Goal: Information Seeking & Learning: Compare options

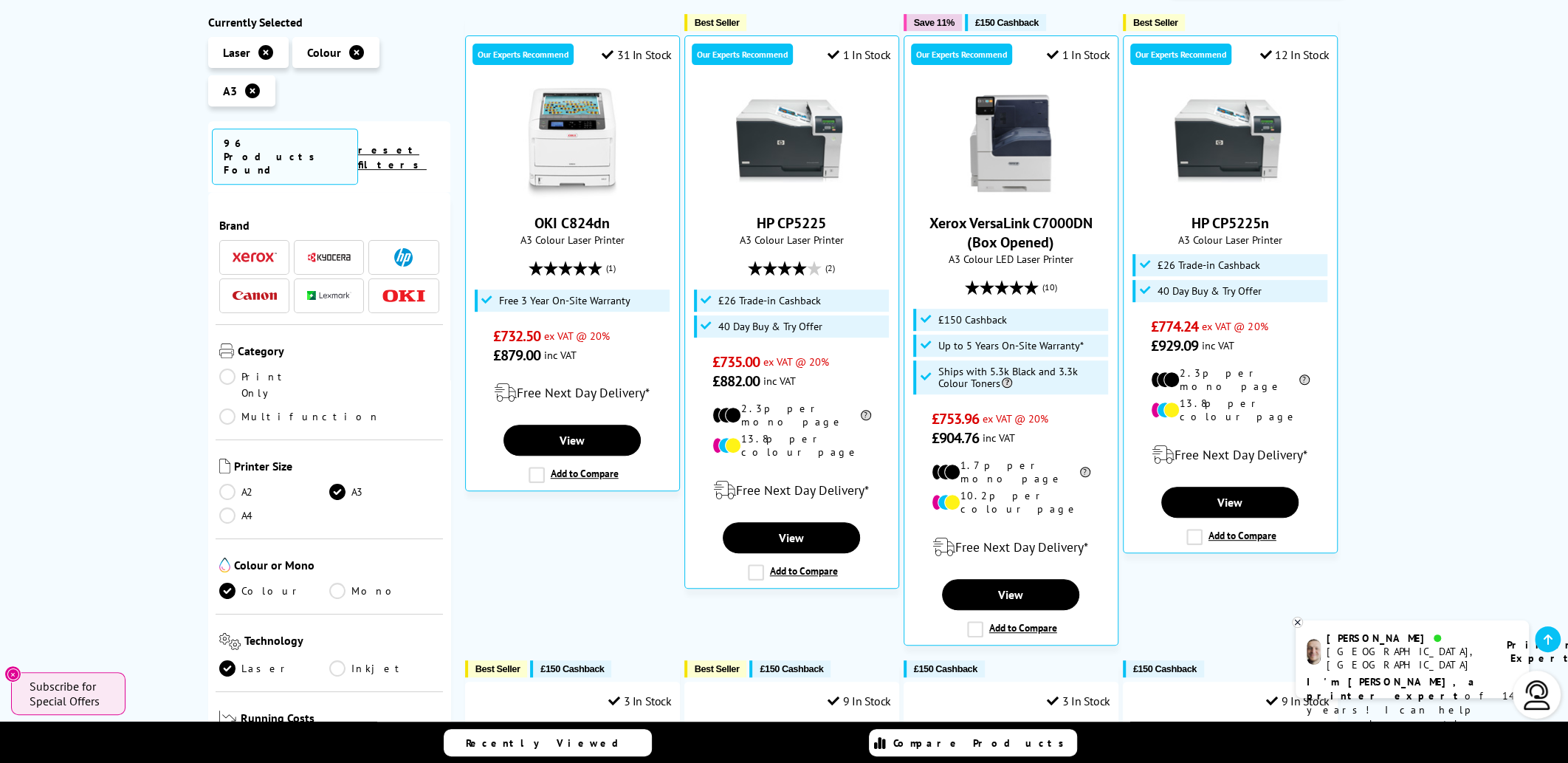
scroll to position [443, 0]
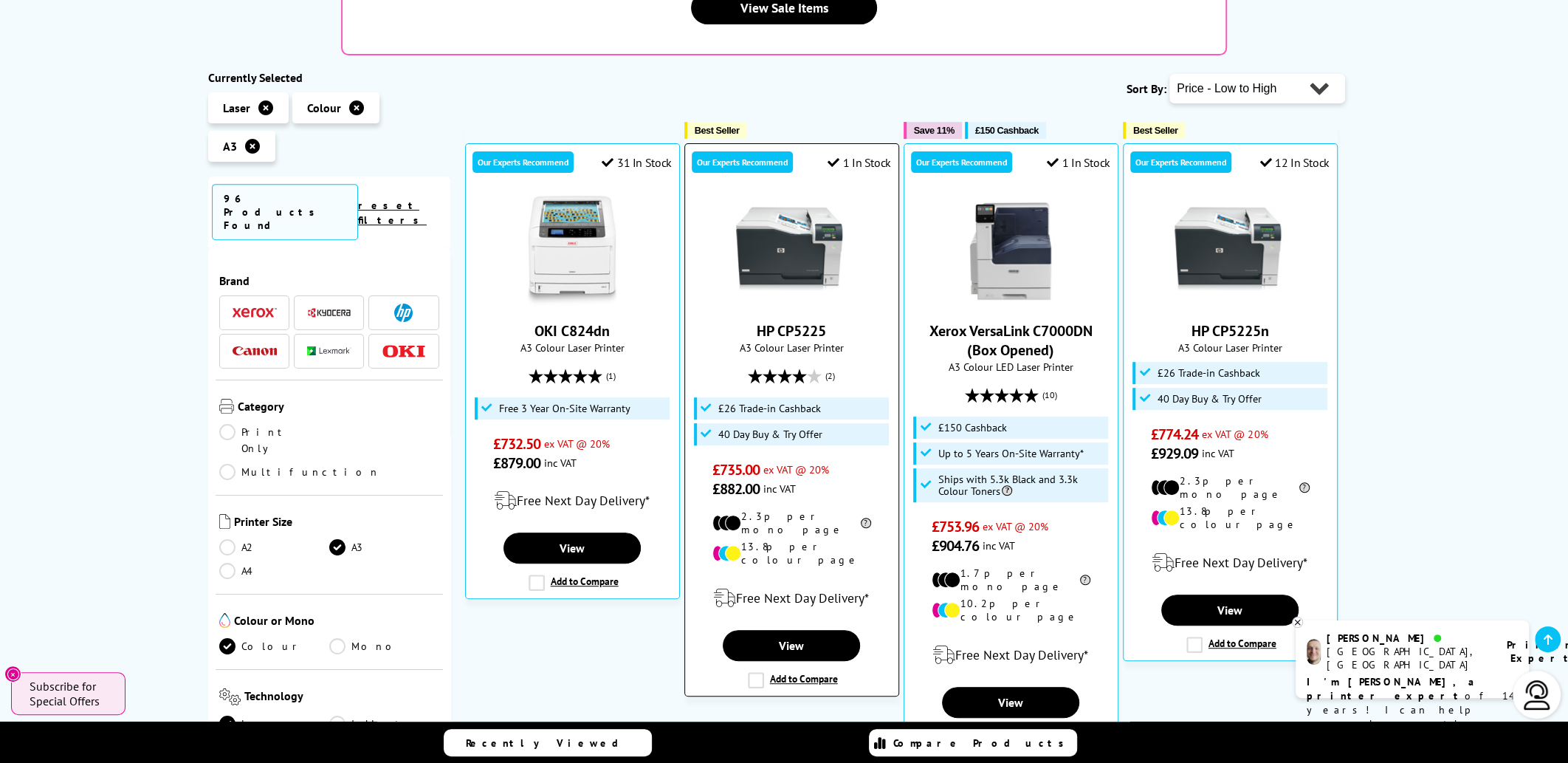
click at [760, 672] on label "Add to Compare" at bounding box center [792, 680] width 90 height 16
click at [0, 0] on input "Add to Compare" at bounding box center [0, 0] width 0 height 0
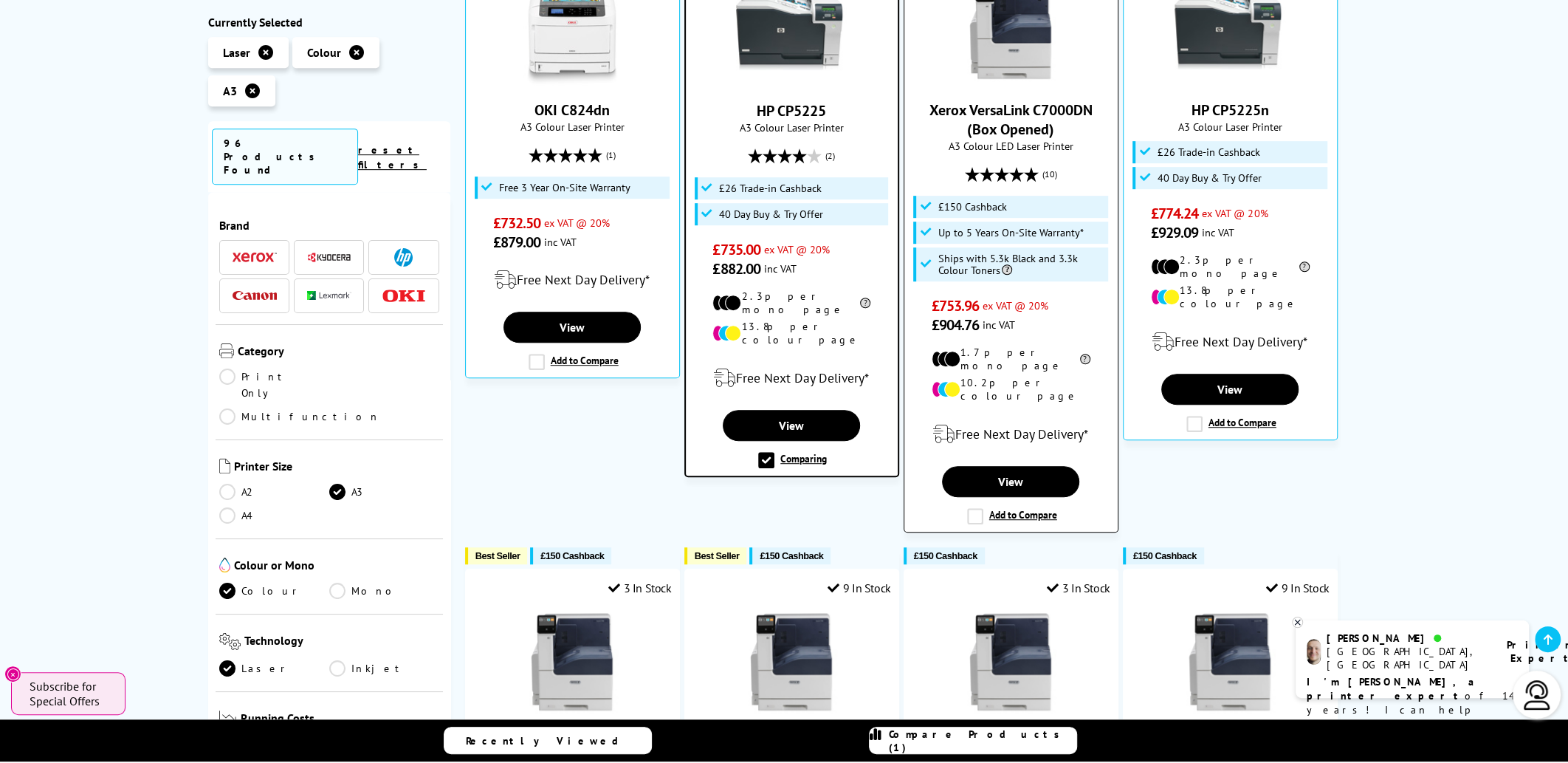
scroll to position [664, 0]
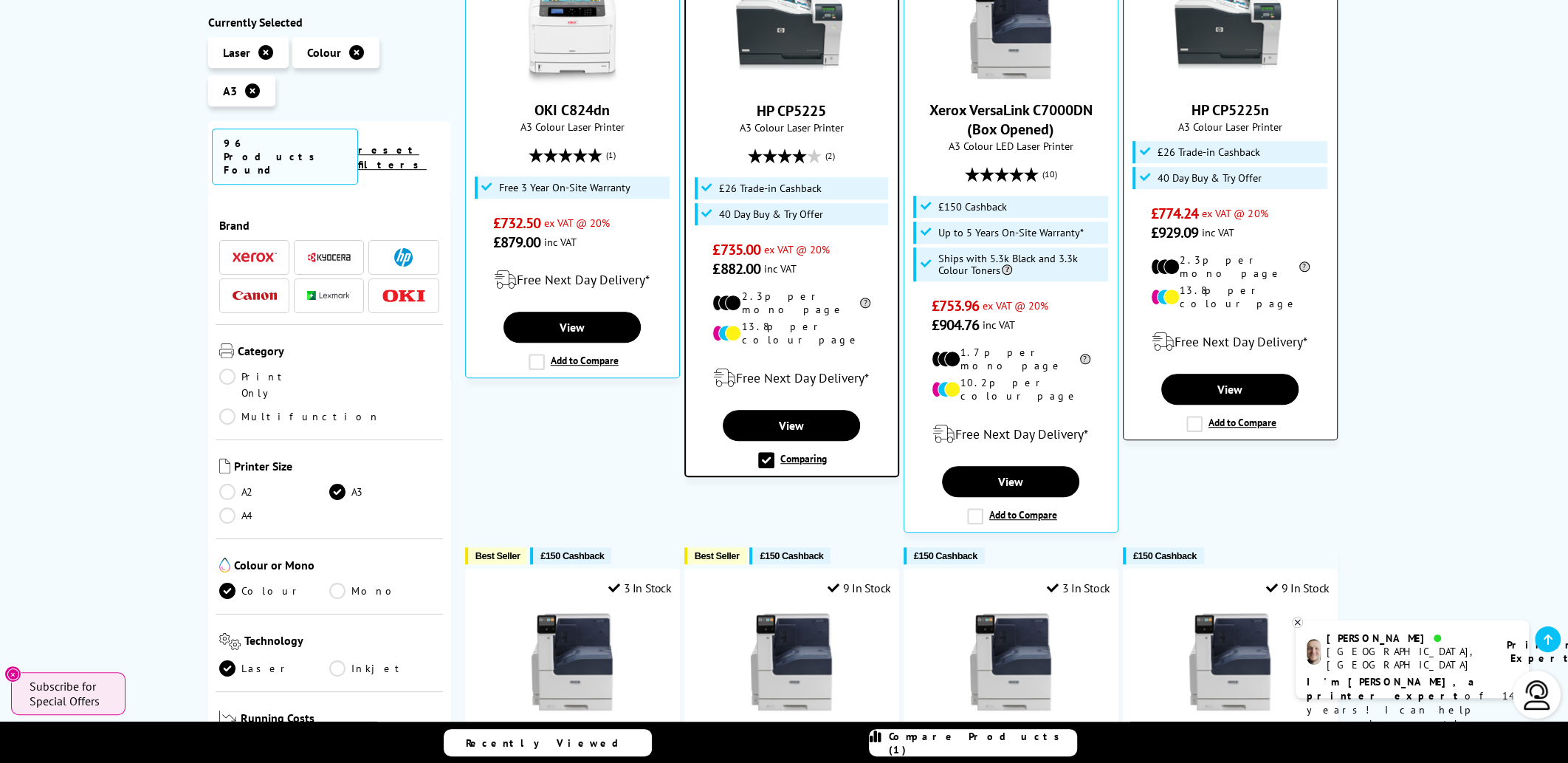
click at [1196, 416] on label "Add to Compare" at bounding box center [1231, 424] width 90 height 16
click at [0, 0] on input "Add to Compare" at bounding box center [0, 0] width 0 height 0
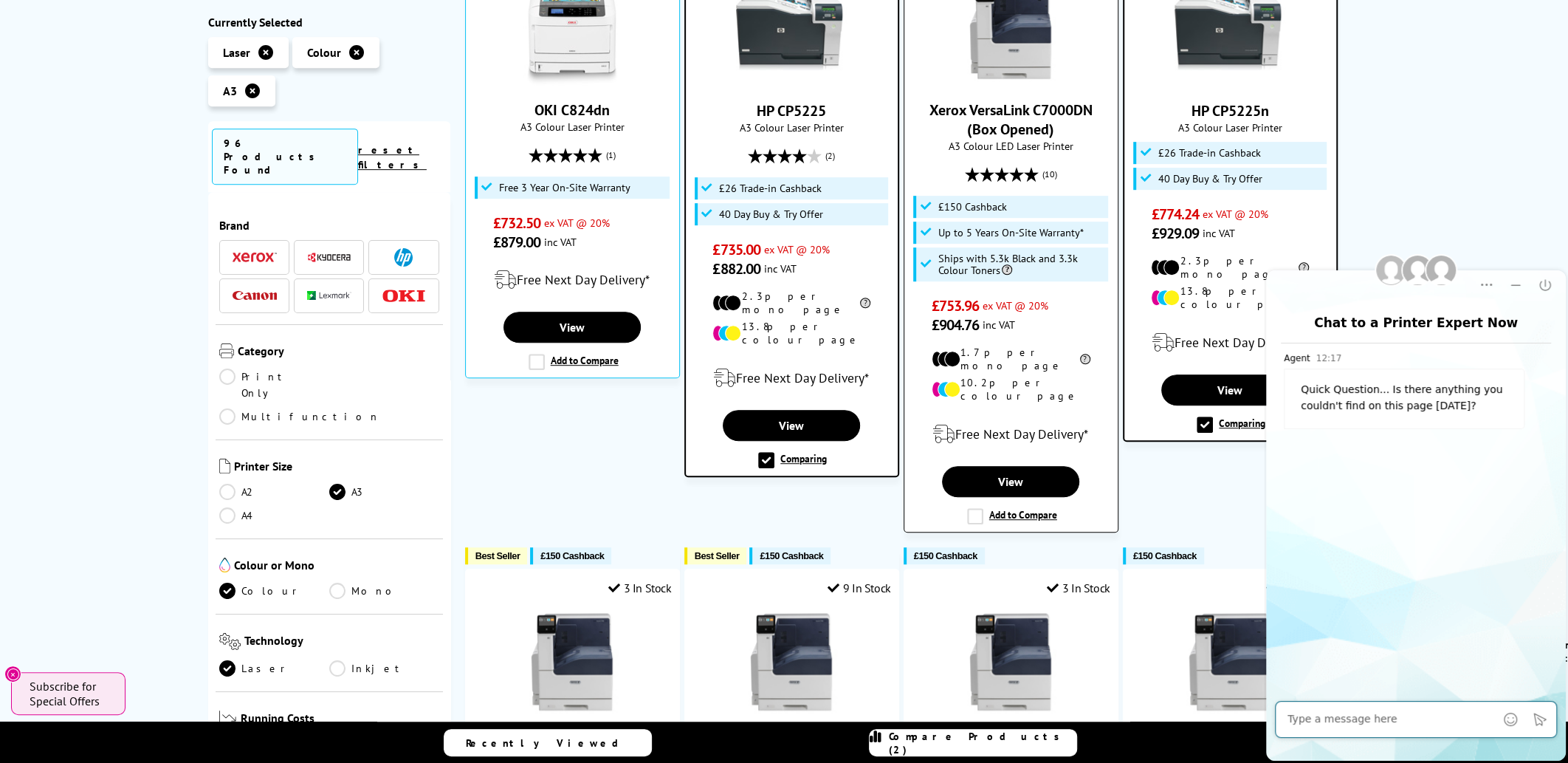
scroll to position [0, 0]
click at [968, 508] on label "Add to Compare" at bounding box center [1012, 516] width 90 height 16
click at [0, 0] on input "Add to Compare" at bounding box center [0, 0] width 0 height 0
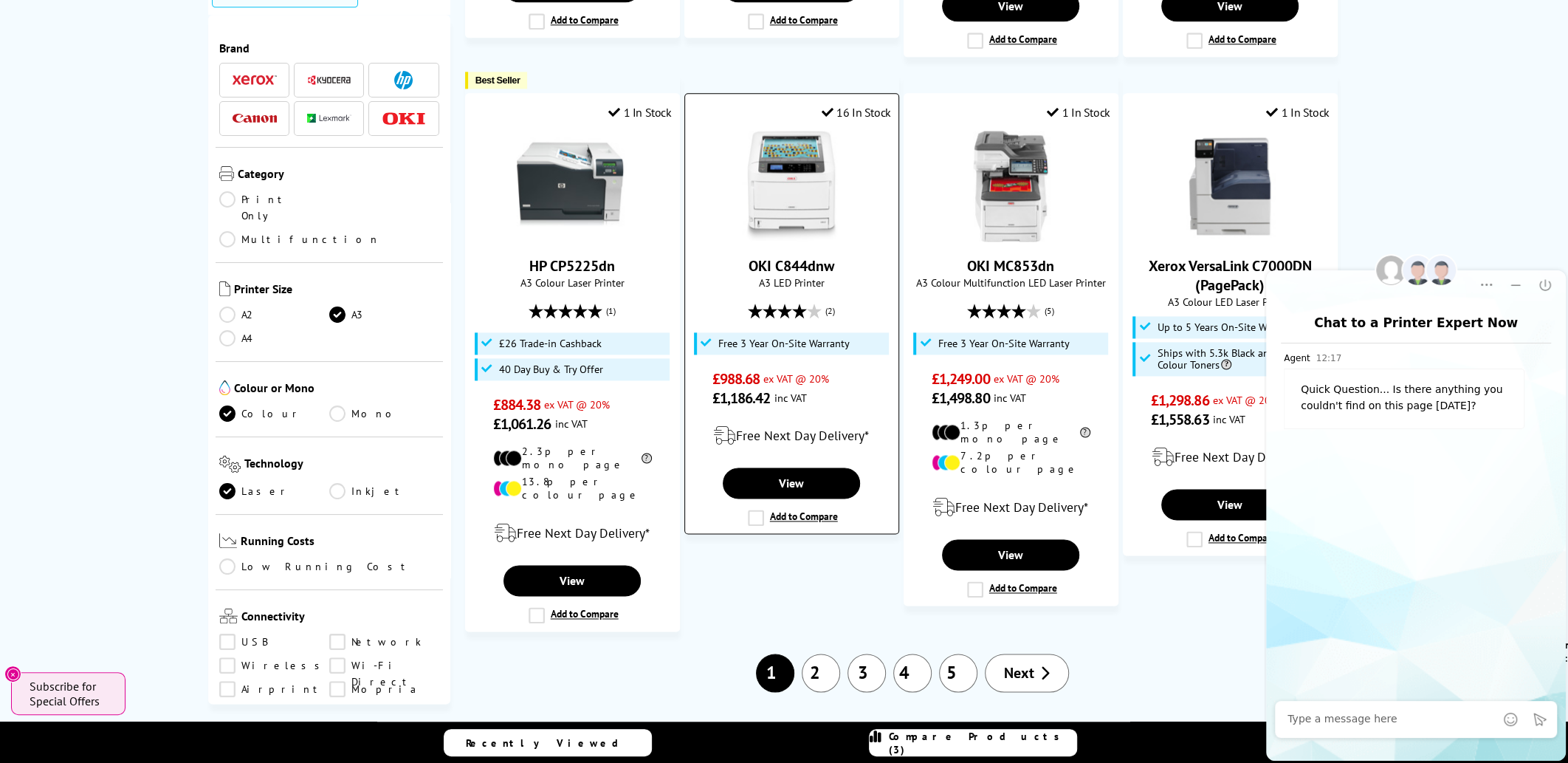
scroll to position [1698, 0]
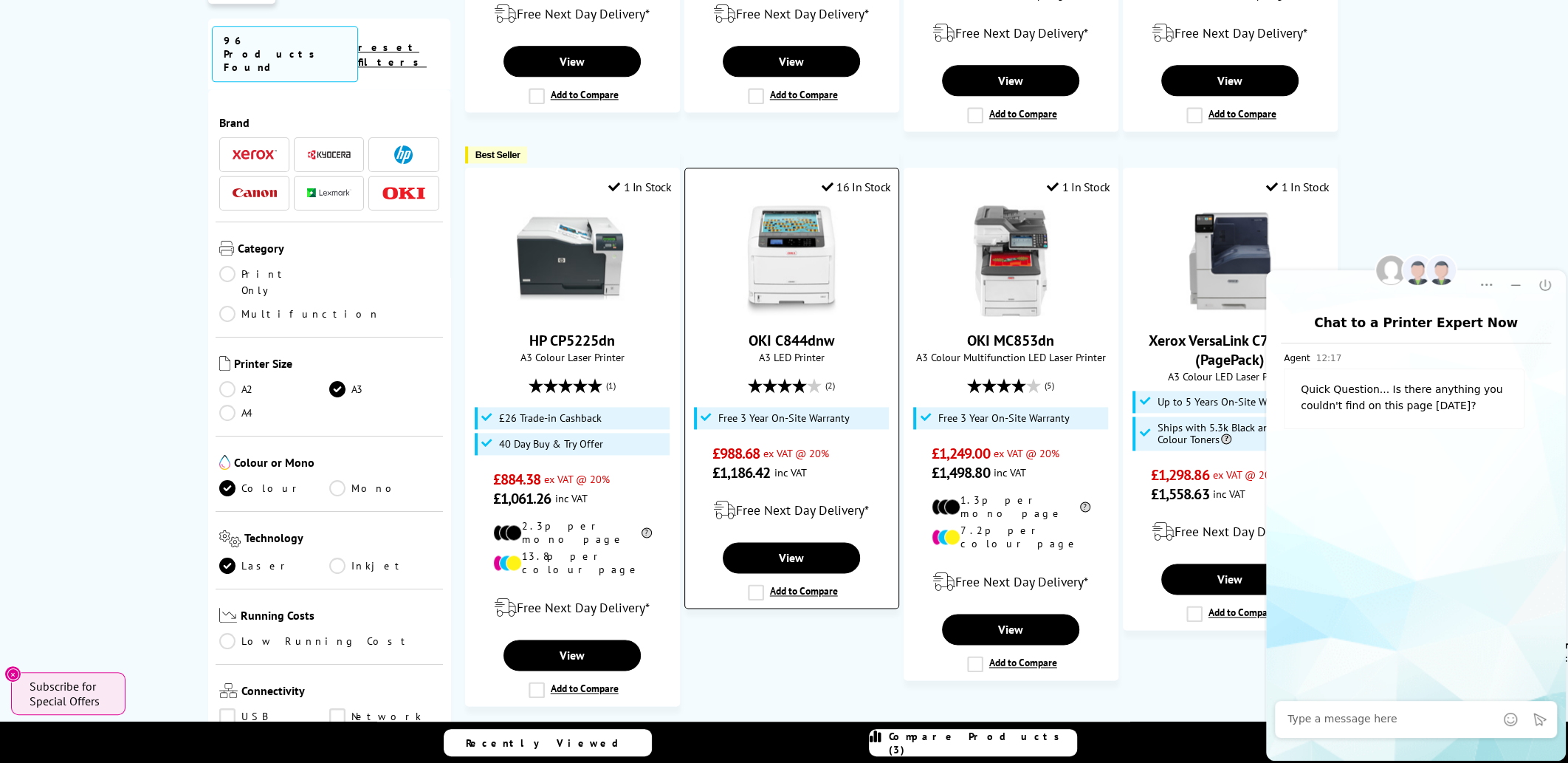
click at [758, 585] on label "Add to Compare" at bounding box center [792, 593] width 90 height 16
click at [0, 0] on input "Add to Compare" at bounding box center [0, 0] width 0 height 0
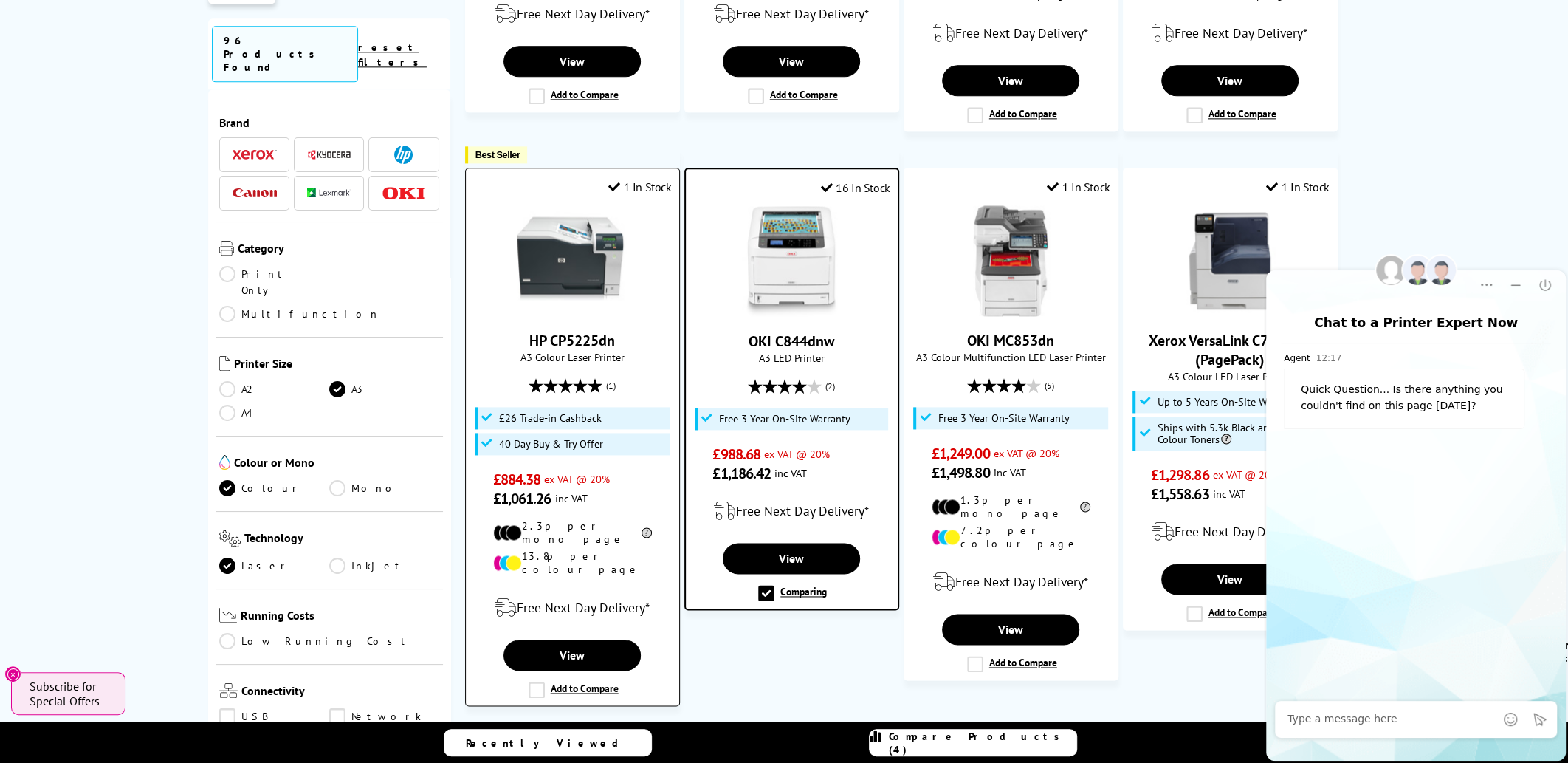
click at [534, 682] on label "Add to Compare" at bounding box center [573, 690] width 90 height 16
click at [0, 0] on input "Add to Compare" at bounding box center [0, 0] width 0 height 0
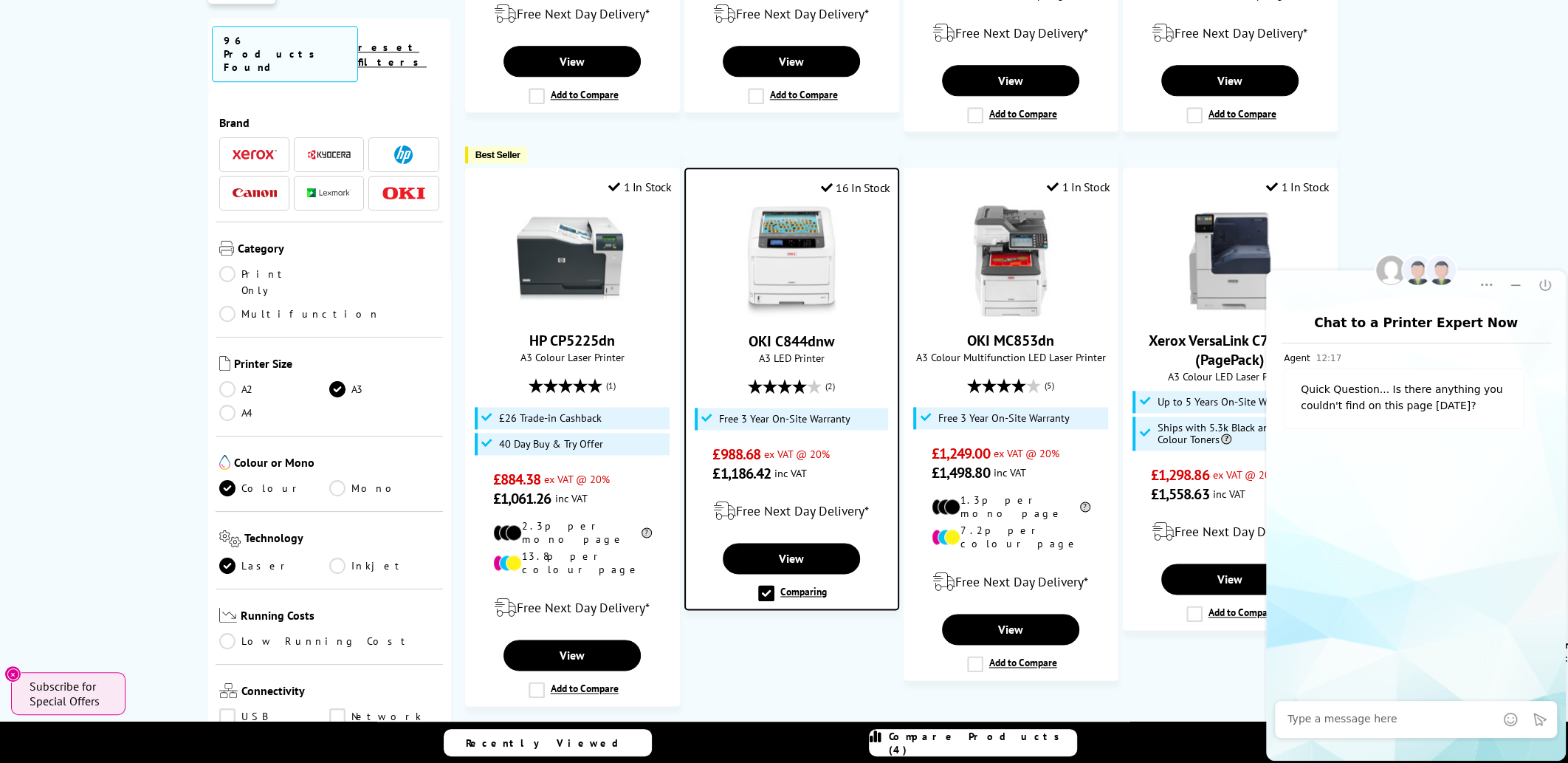
drag, startPoint x: 1519, startPoint y: 283, endPoint x: 1511, endPoint y: 287, distance: 8.9
click at [1519, 283] on icon "Minimize" at bounding box center [1515, 285] width 15 height 15
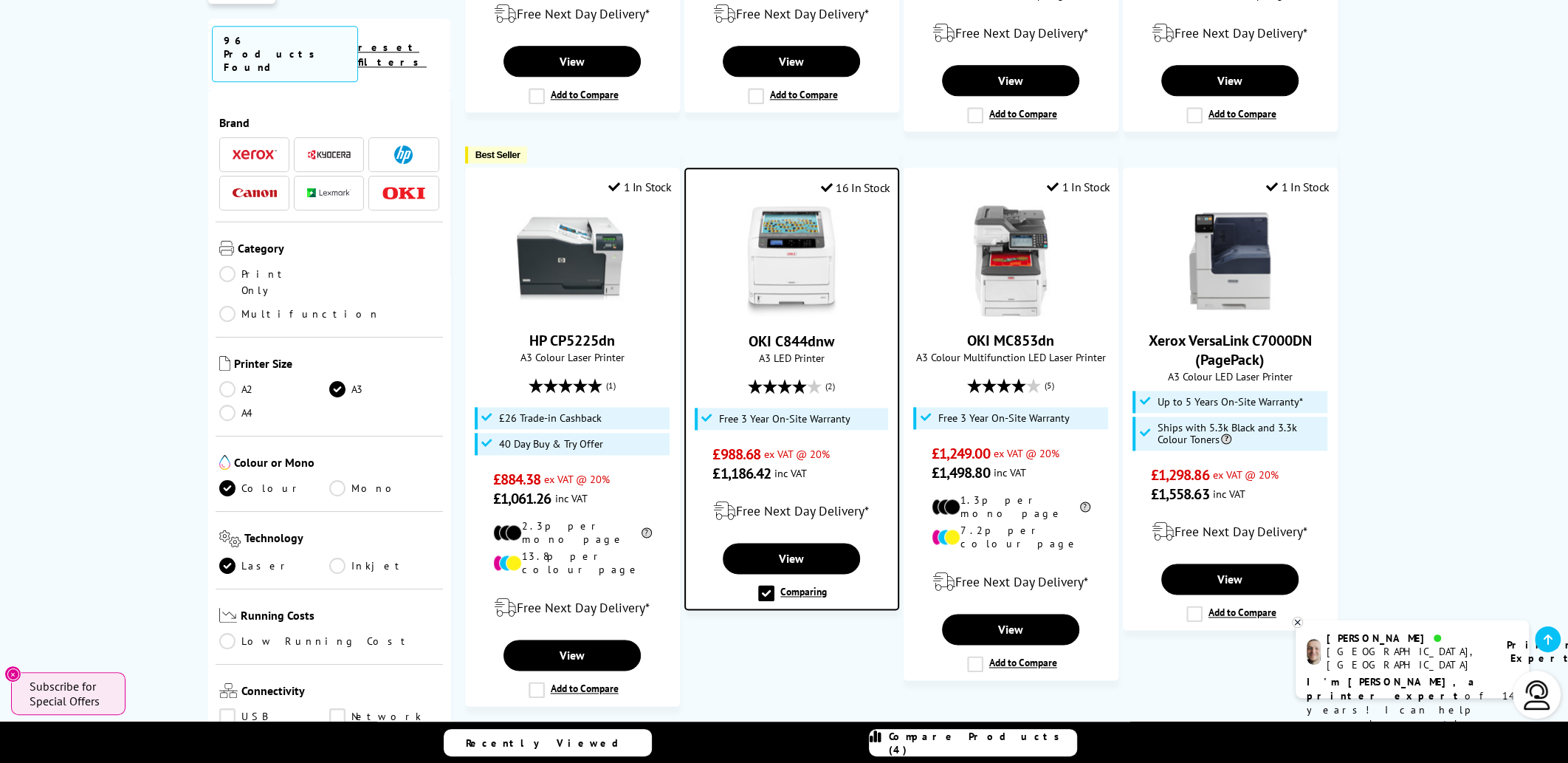
scroll to position [0, 0]
click at [817, 728] on link "2" at bounding box center [821, 747] width 38 height 38
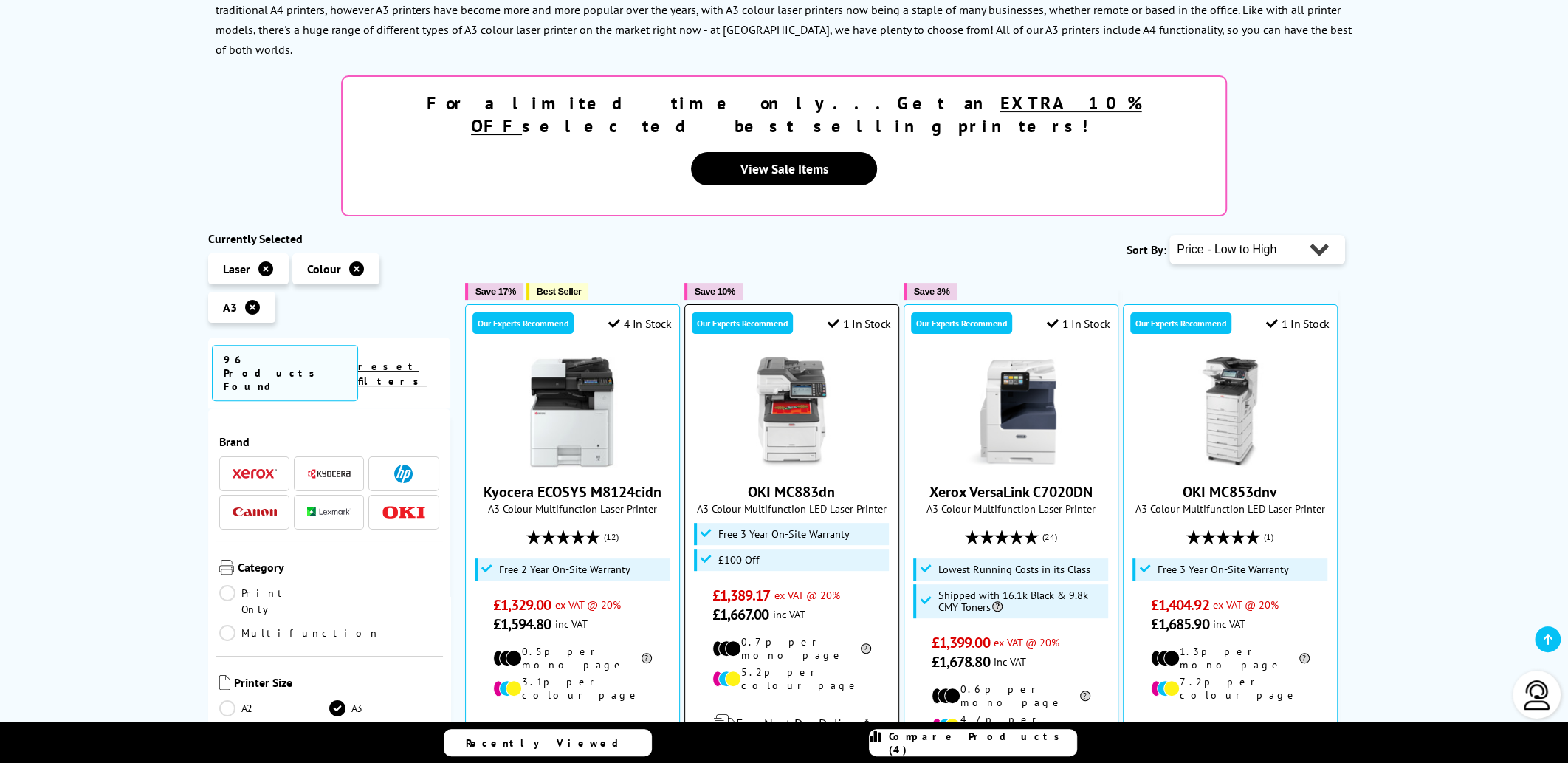
scroll to position [295, 0]
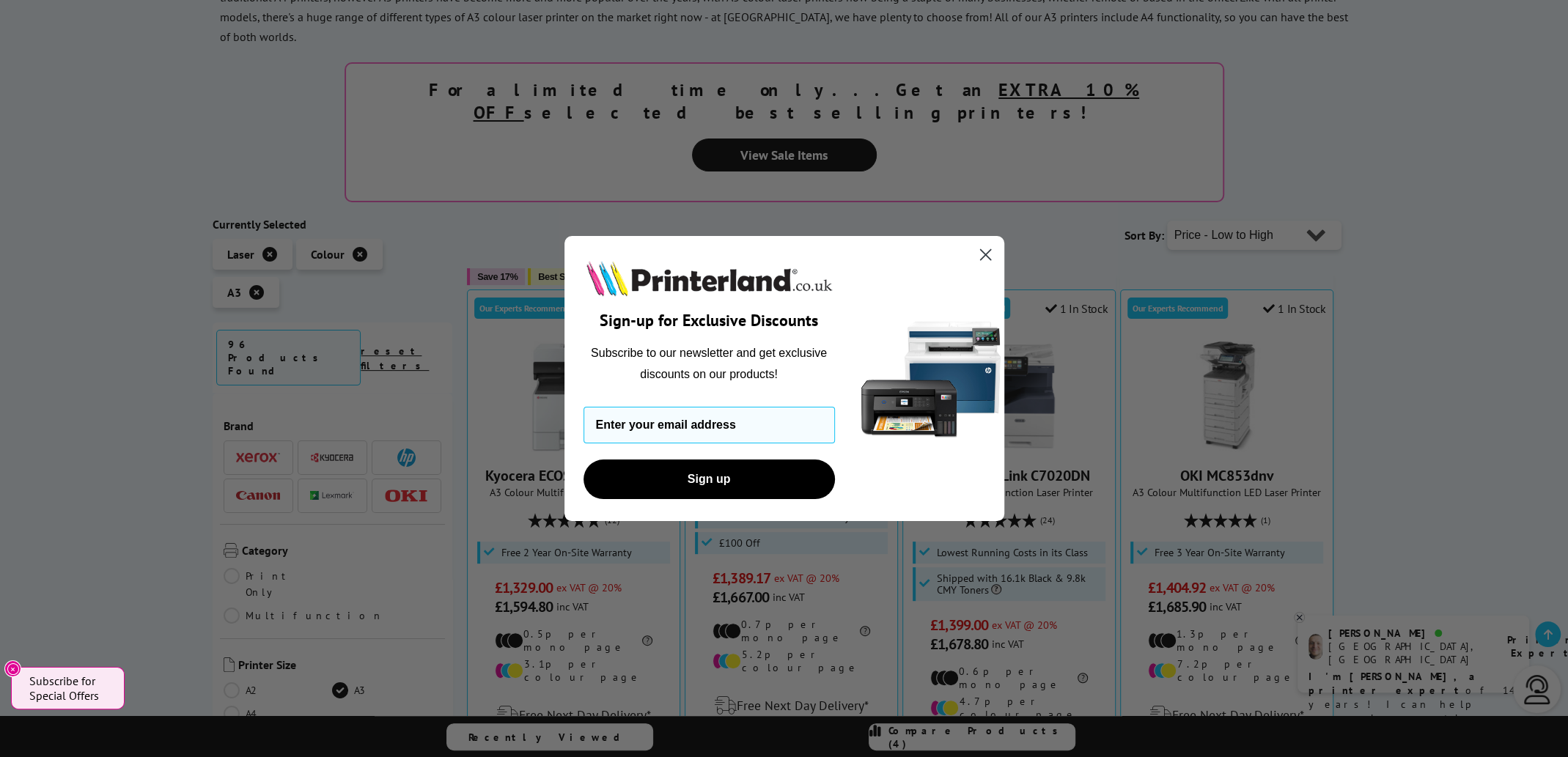
click at [984, 247] on circle "Close dialog" at bounding box center [985, 254] width 24 height 24
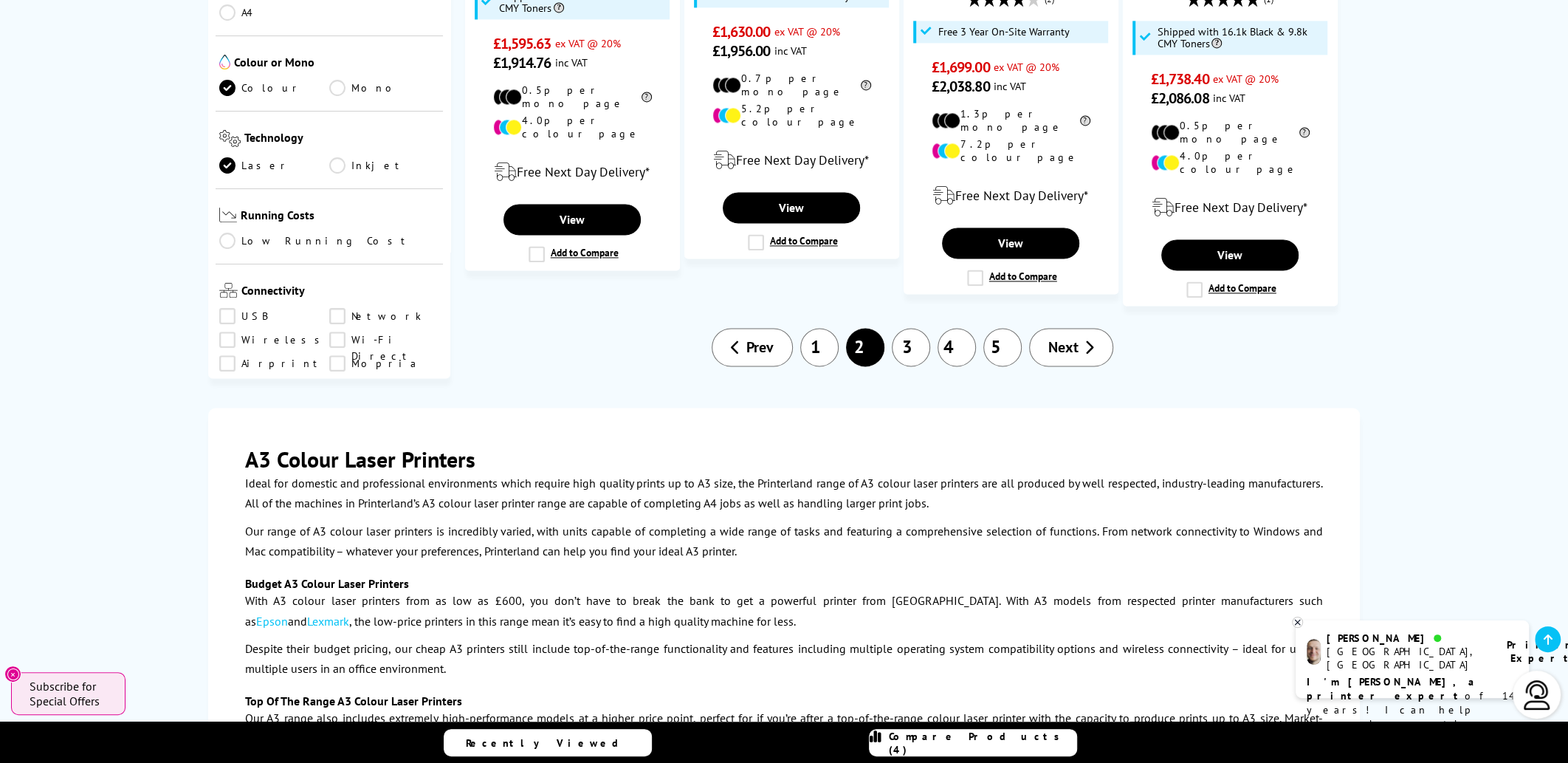
scroll to position [1994, 0]
click at [820, 327] on link "1" at bounding box center [819, 346] width 38 height 38
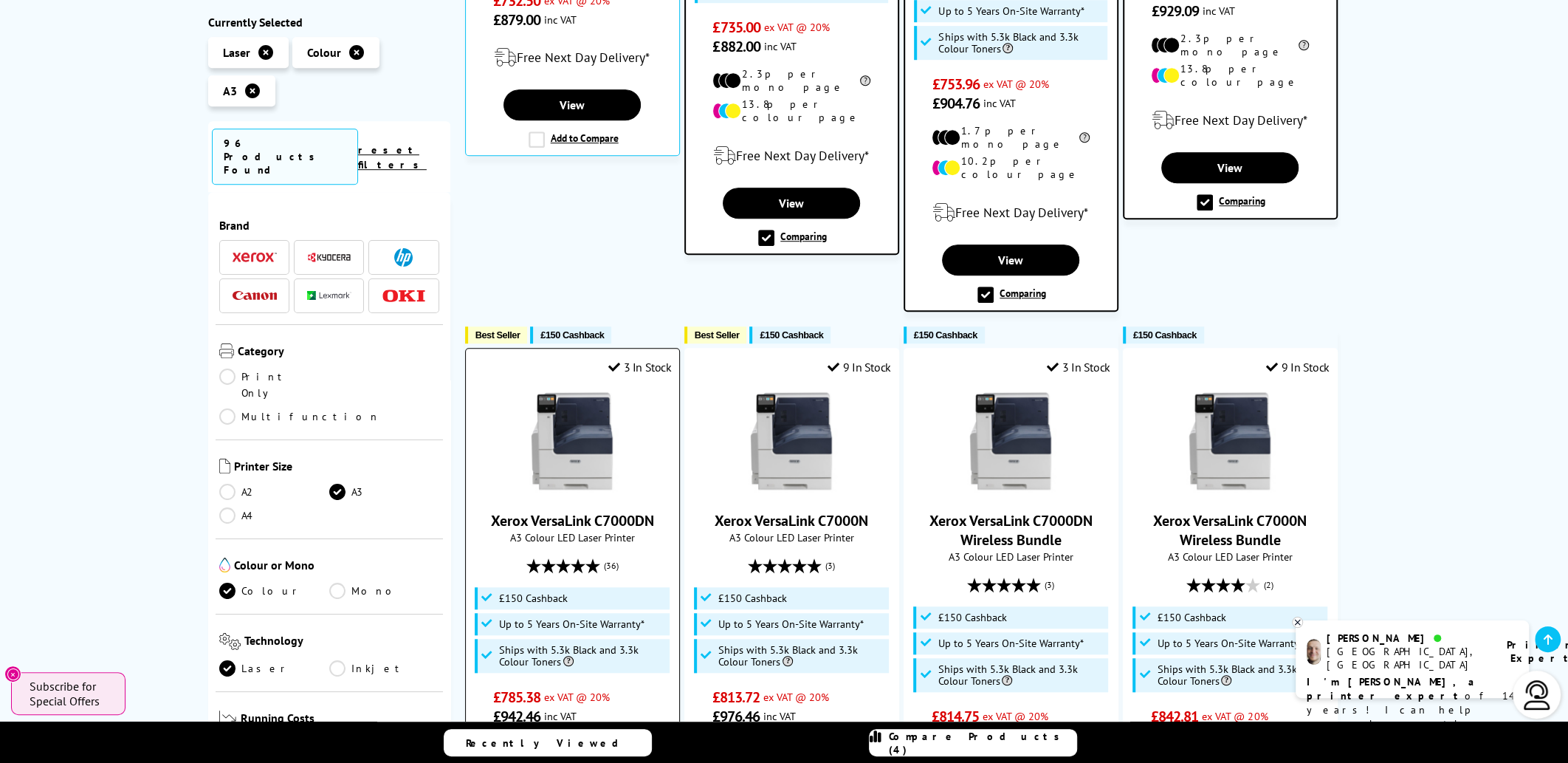
scroll to position [590, 0]
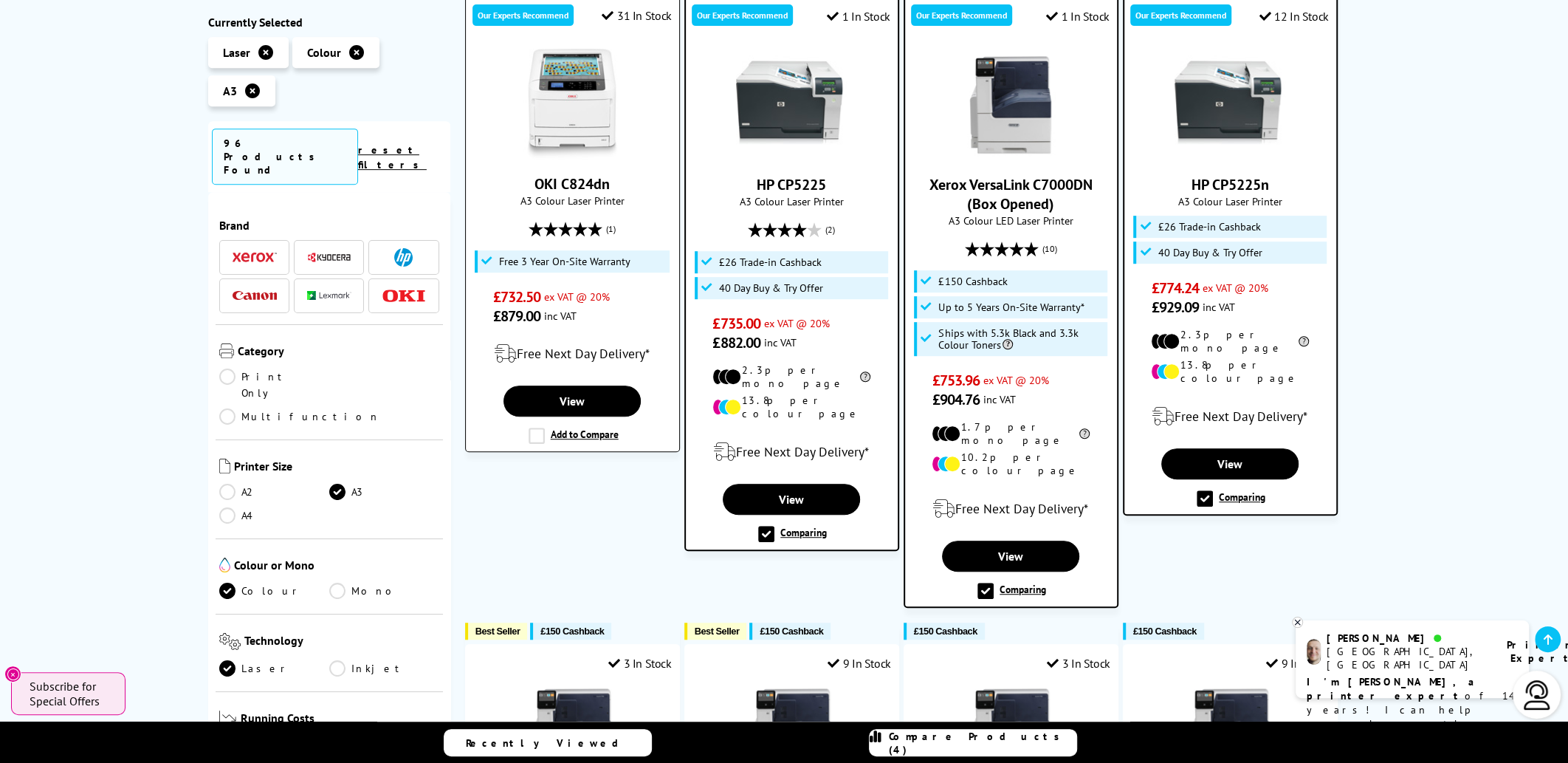
click at [535, 428] on label "Add to Compare" at bounding box center [573, 436] width 90 height 16
click at [0, 0] on input "Add to Compare" at bounding box center [0, 0] width 0 height 0
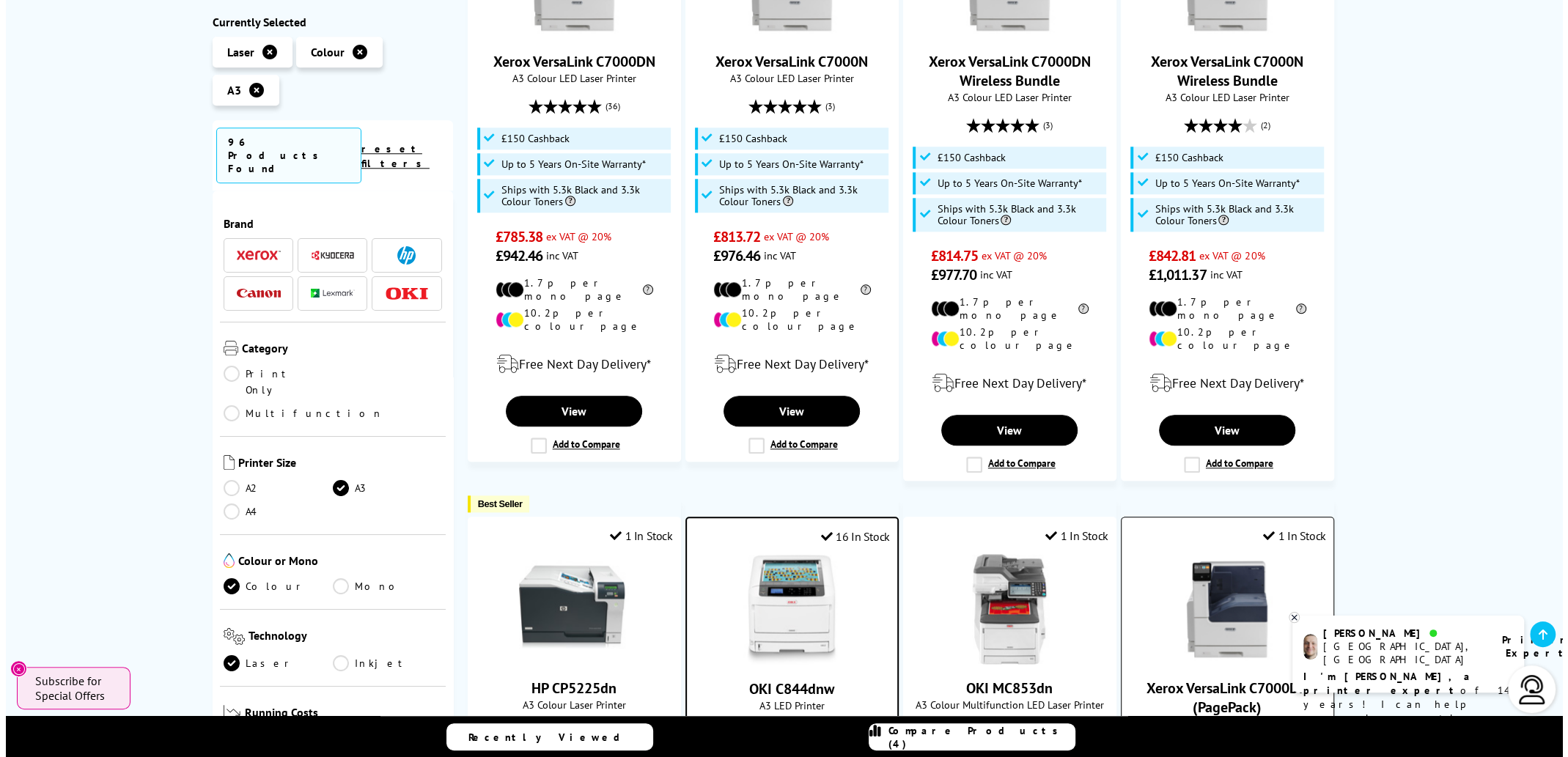
scroll to position [1466, 0]
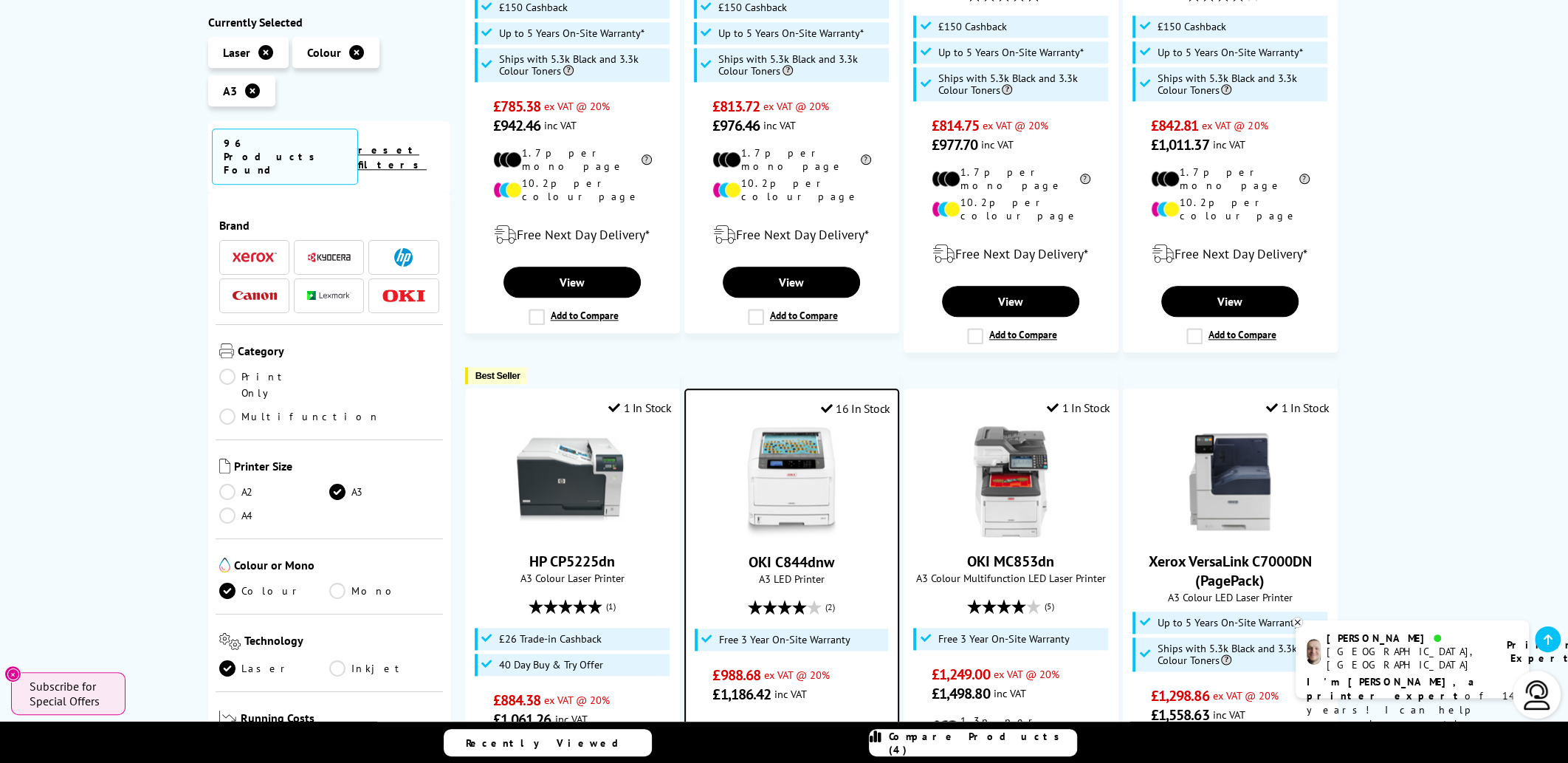
click at [1010, 743] on span "Compare Products (4)" at bounding box center [983, 742] width 188 height 26
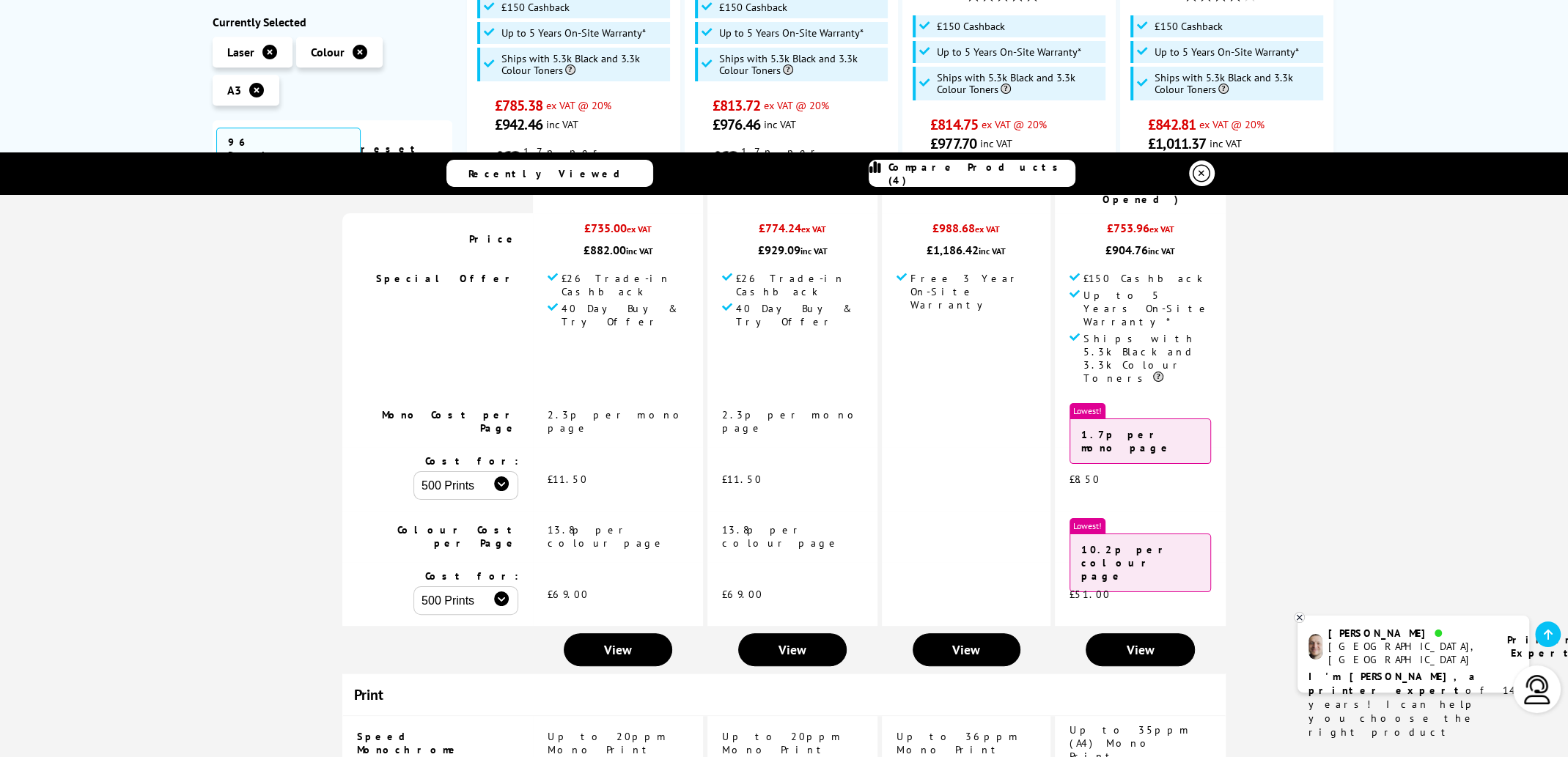
scroll to position [0, 0]
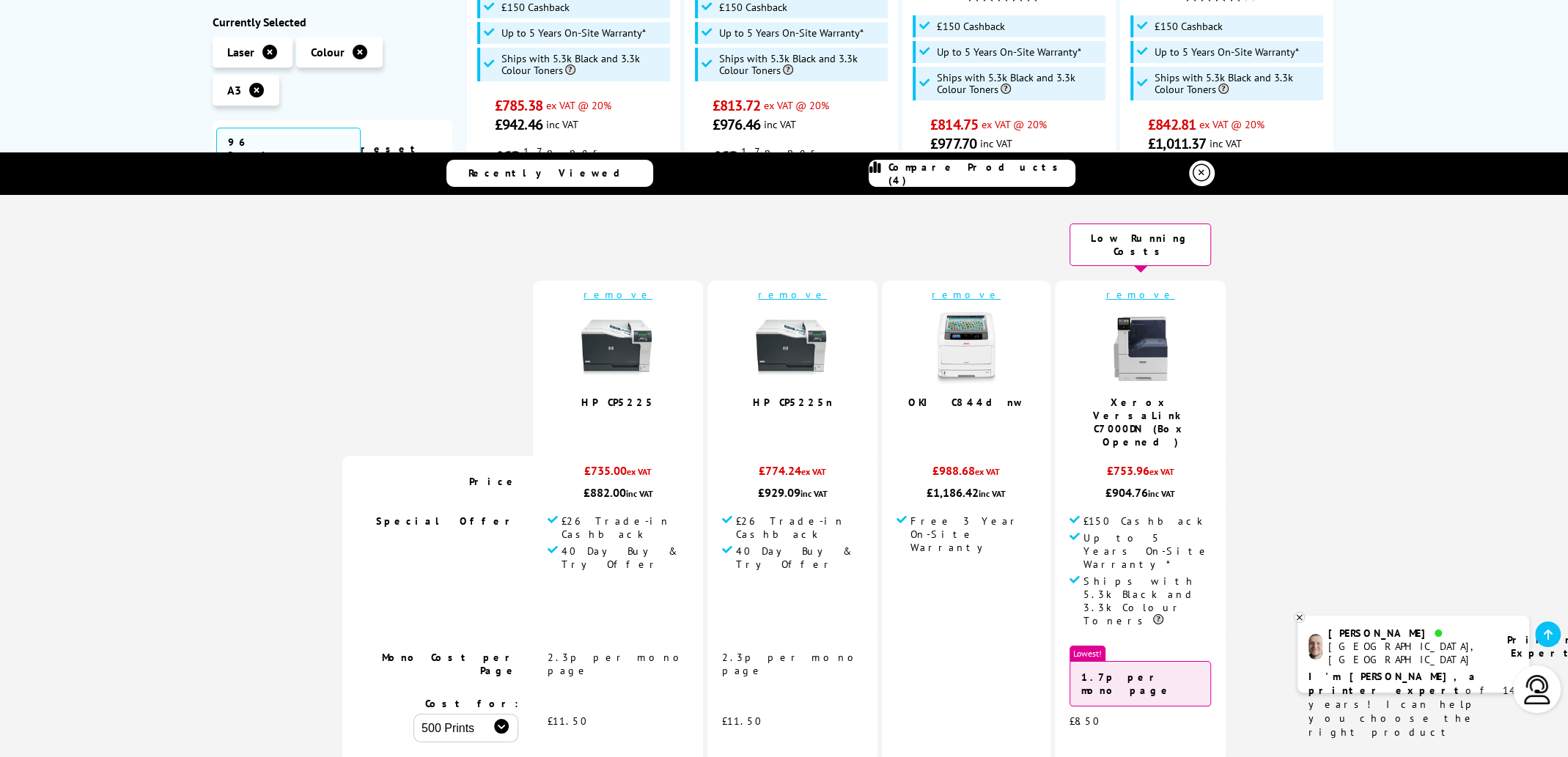
click at [764, 363] on img at bounding box center [792, 348] width 74 height 73
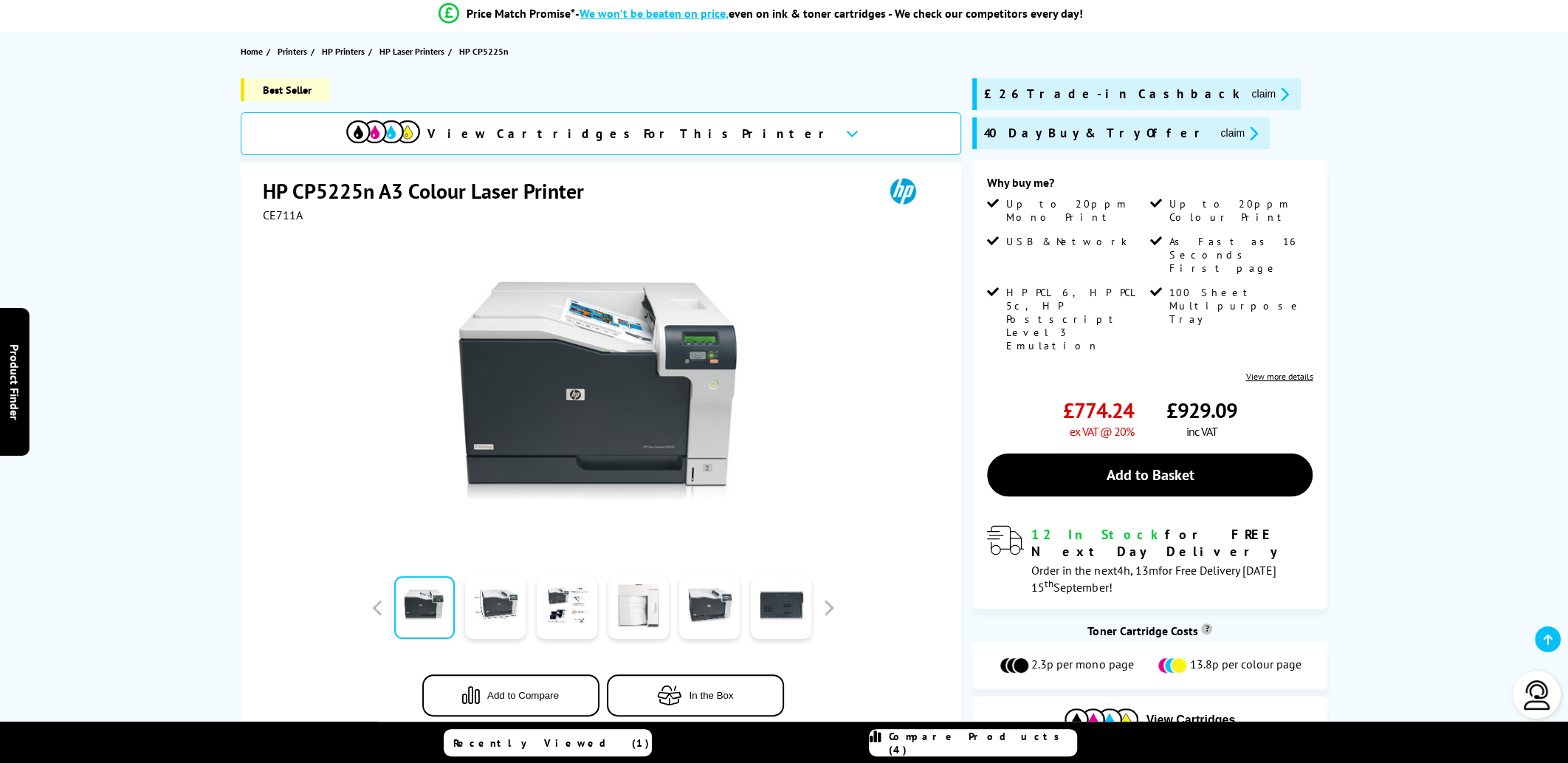
scroll to position [221, 0]
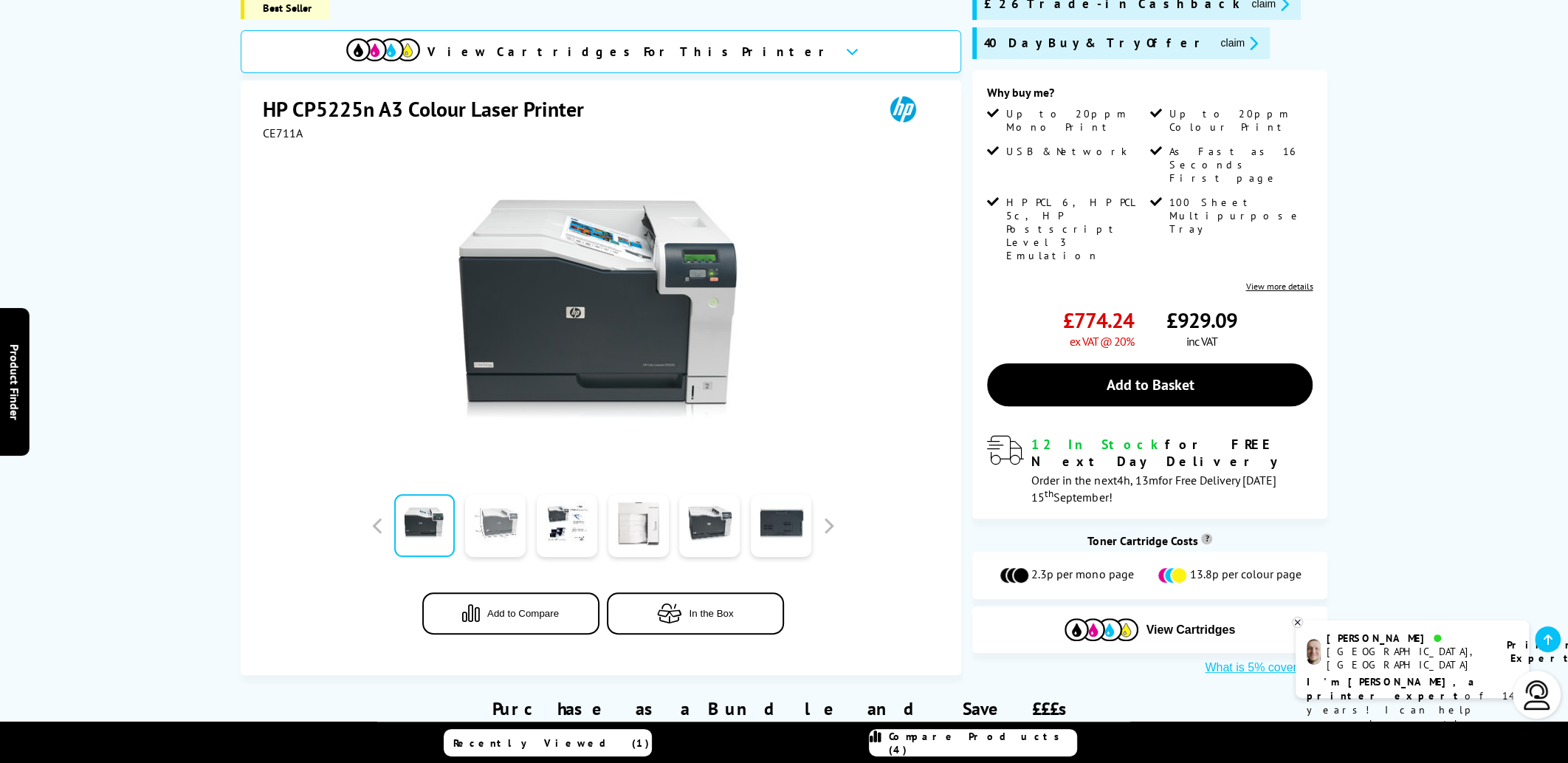
click at [511, 509] on link at bounding box center [495, 526] width 60 height 63
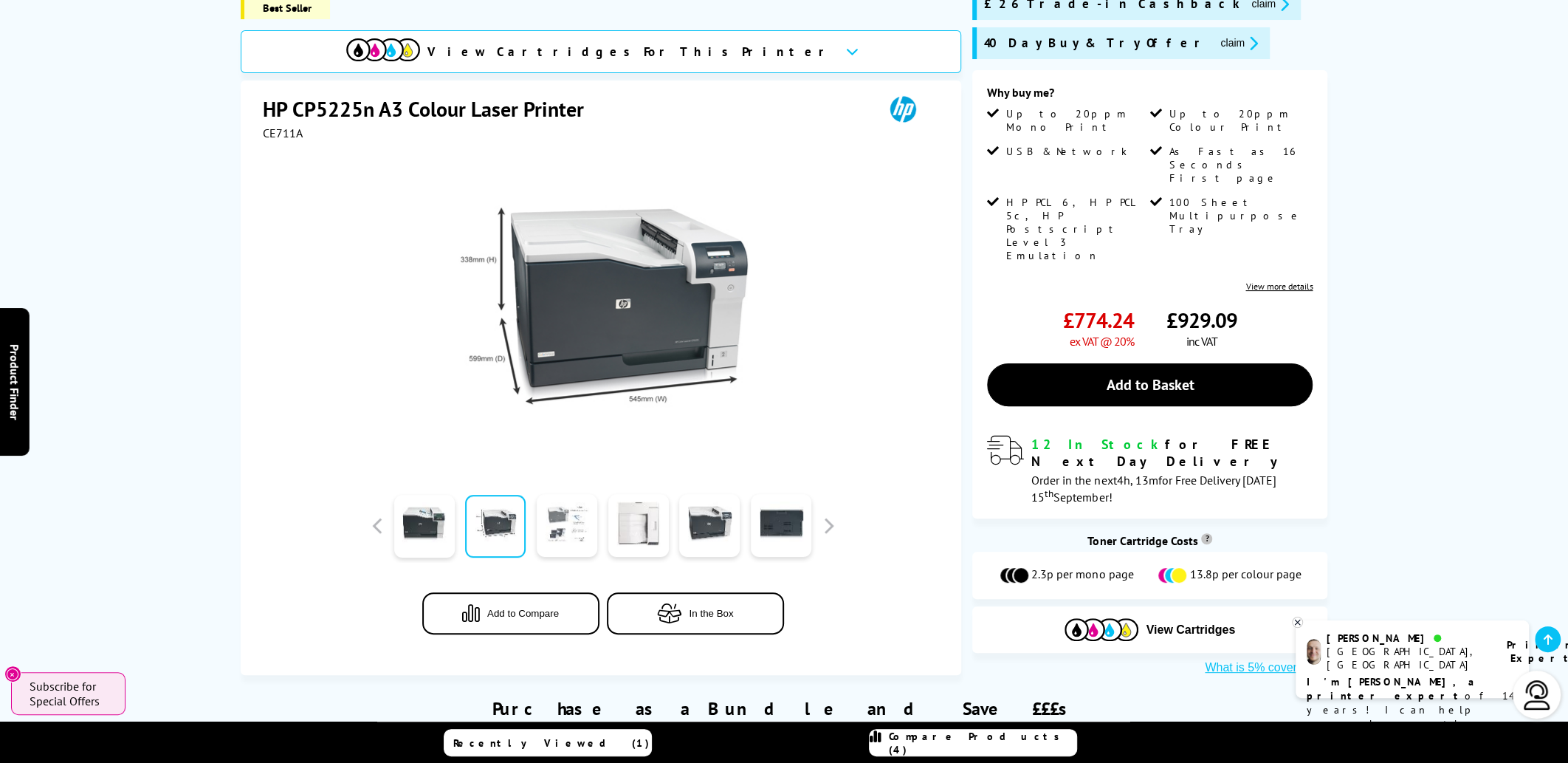
click at [583, 522] on link at bounding box center [567, 526] width 60 height 63
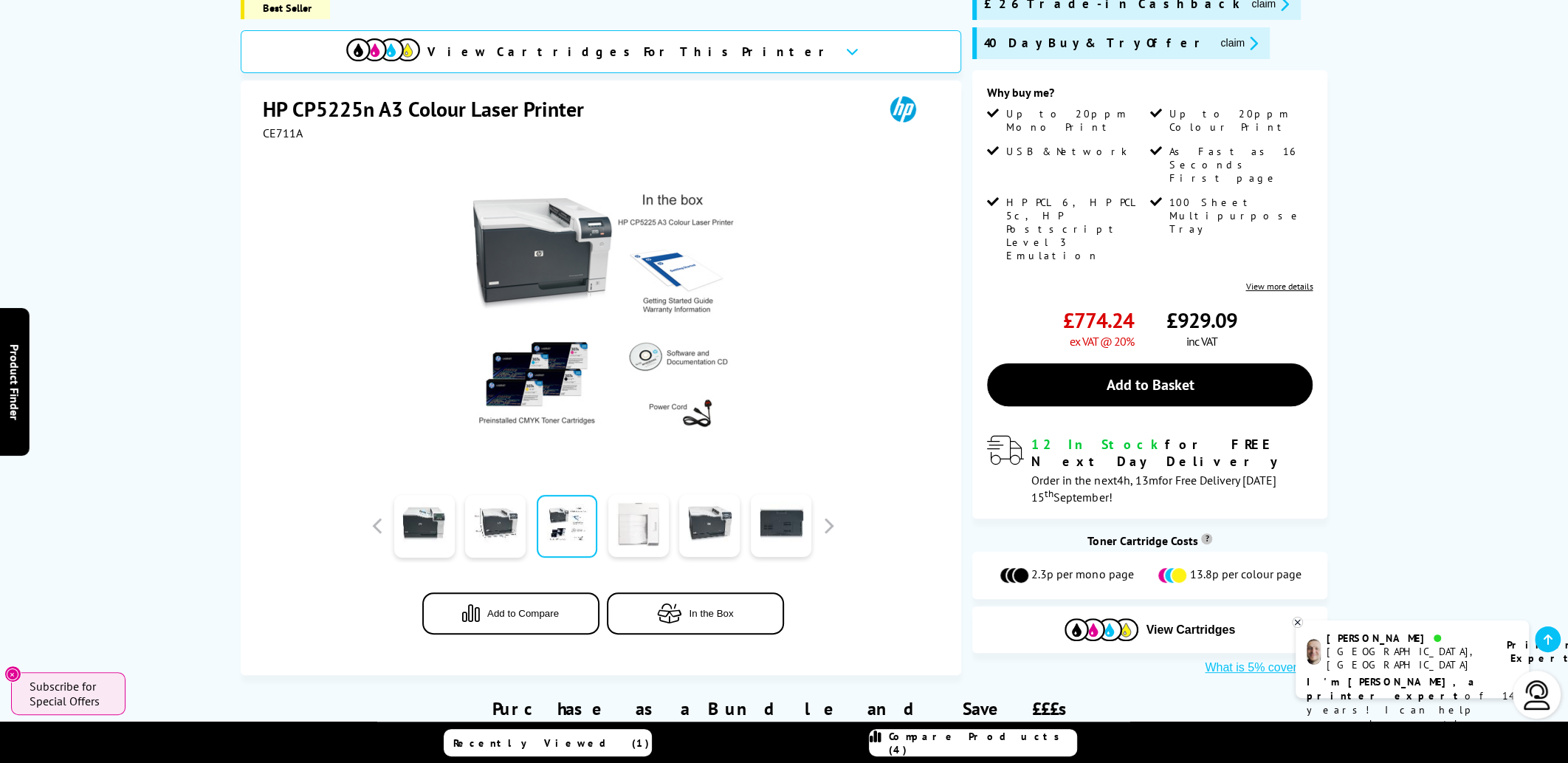
click at [656, 522] on link at bounding box center [638, 526] width 60 height 63
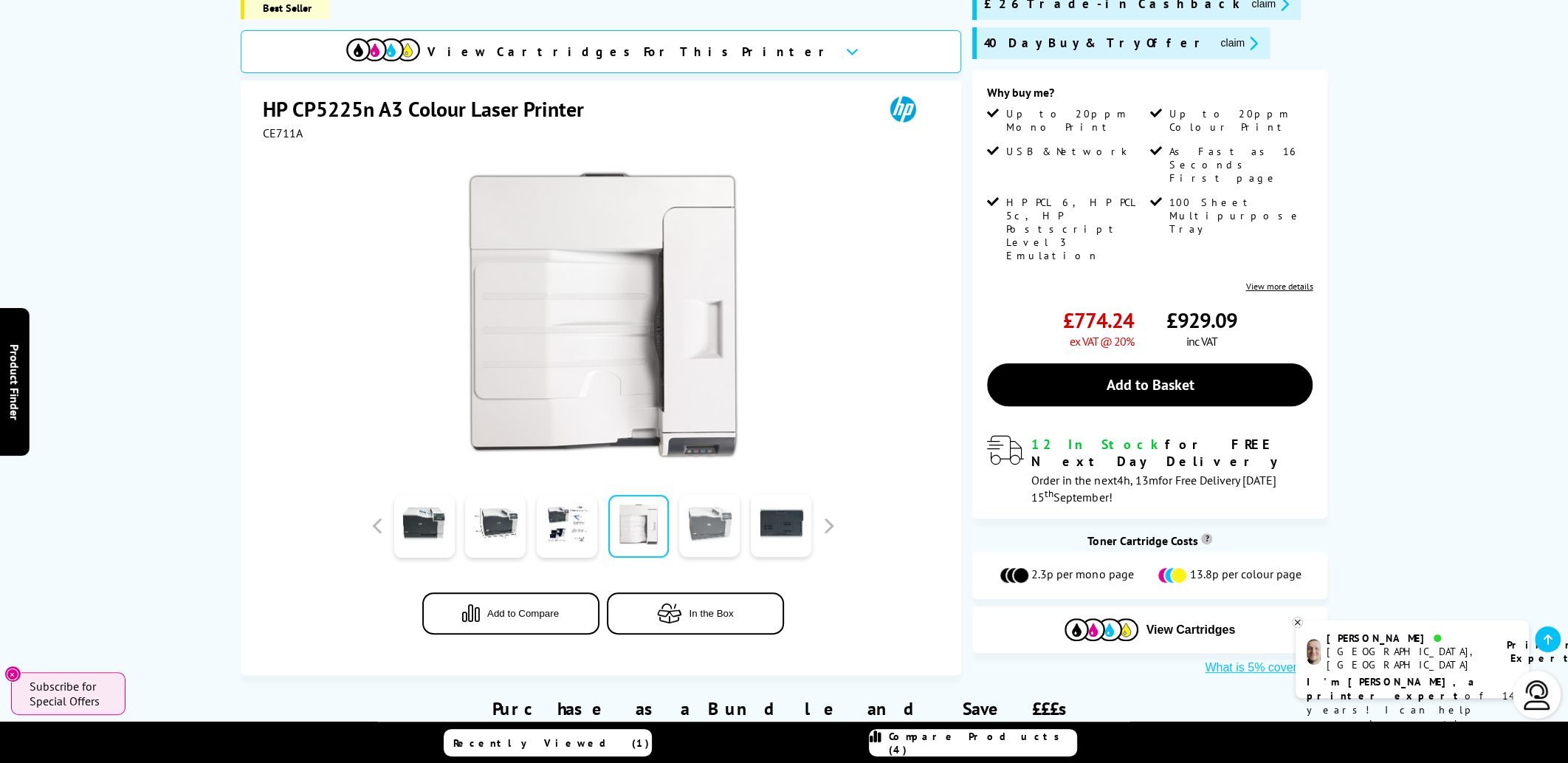
click at [707, 507] on link at bounding box center [709, 526] width 60 height 63
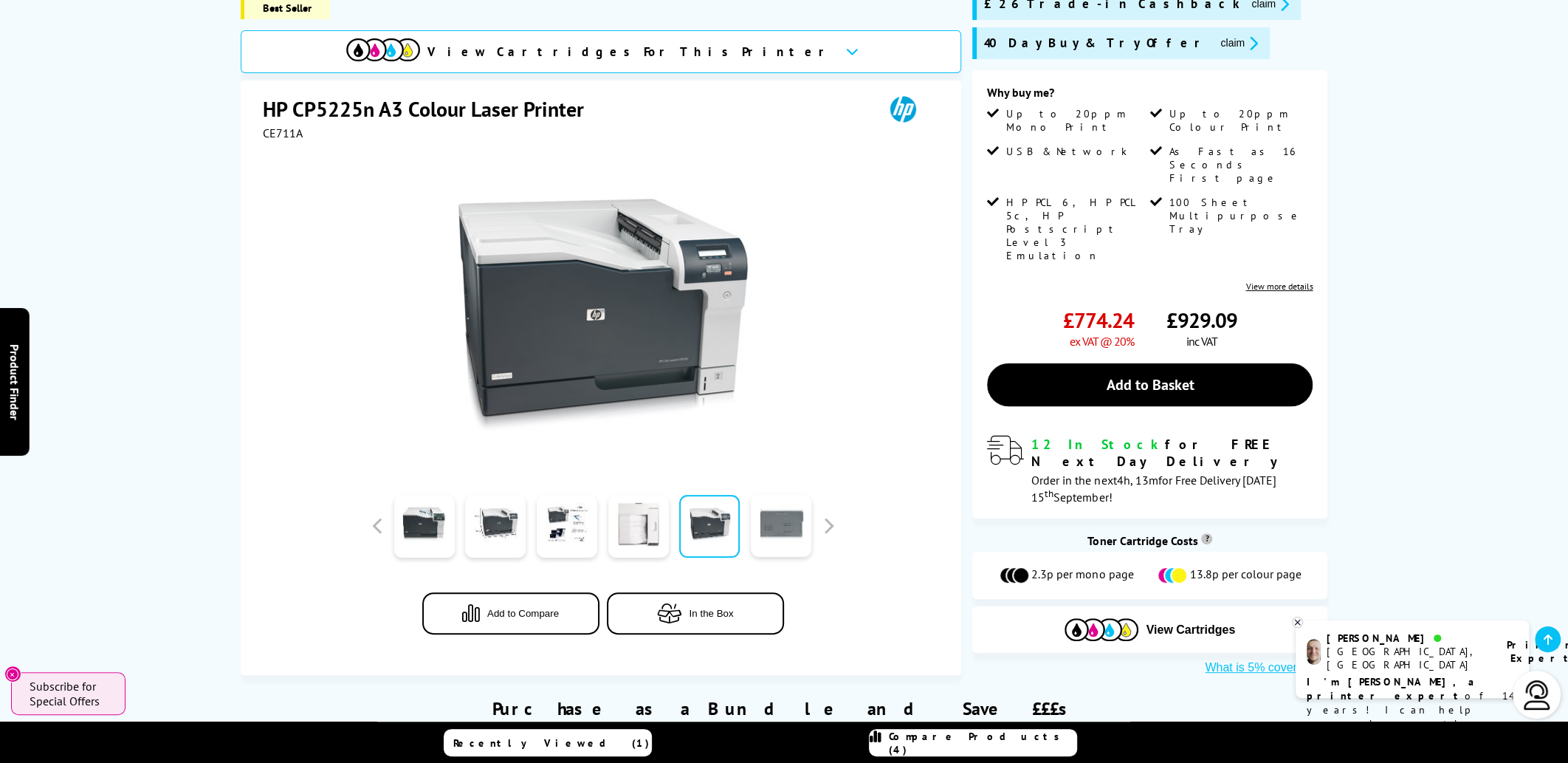
click at [763, 520] on link at bounding box center [781, 526] width 60 height 63
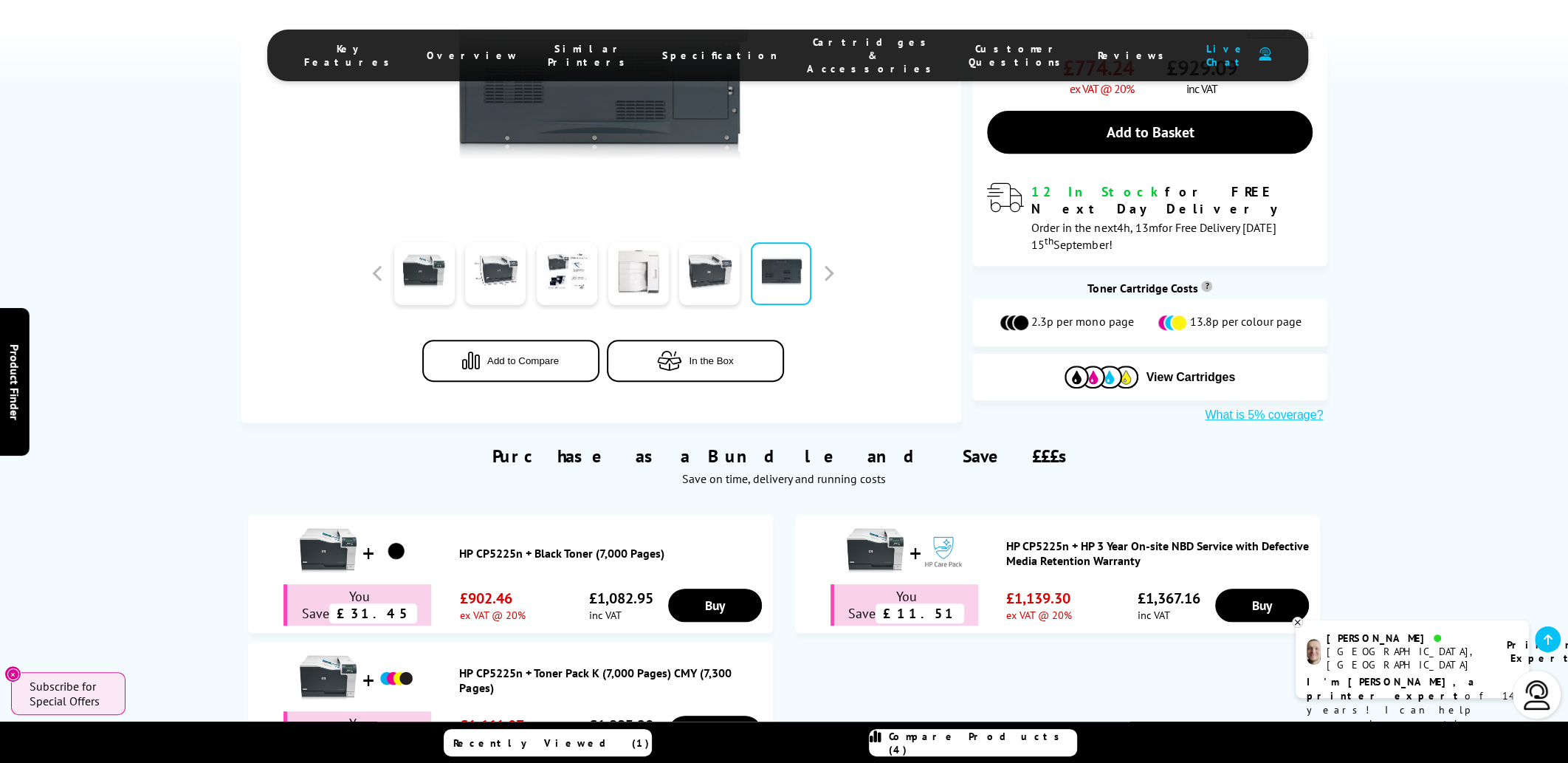
scroll to position [295, 0]
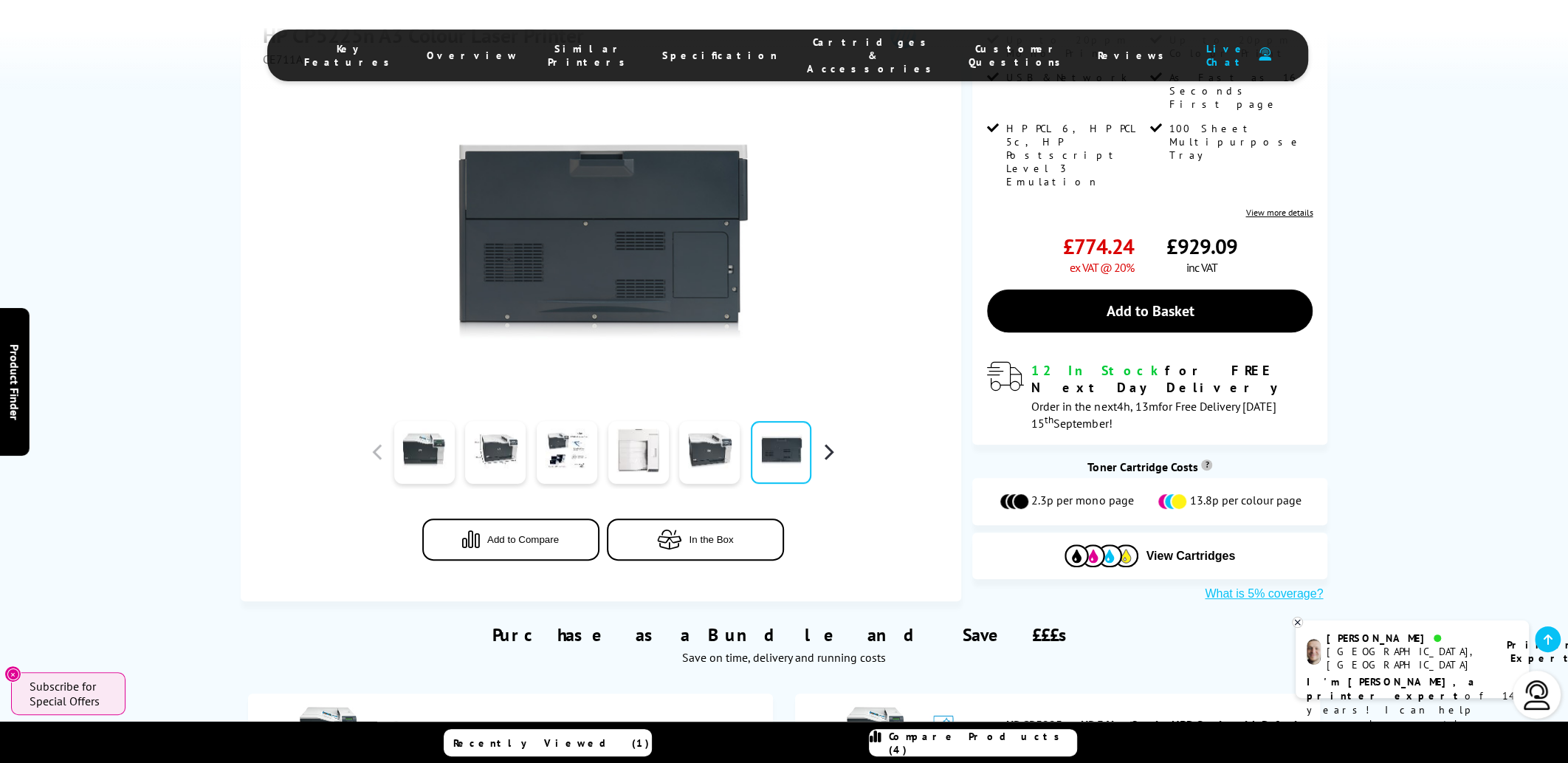
click at [829, 444] on button "button" at bounding box center [829, 452] width 22 height 22
click at [461, 457] on div at bounding box center [496, 452] width 72 height 74
click at [506, 456] on link at bounding box center [495, 452] width 60 height 63
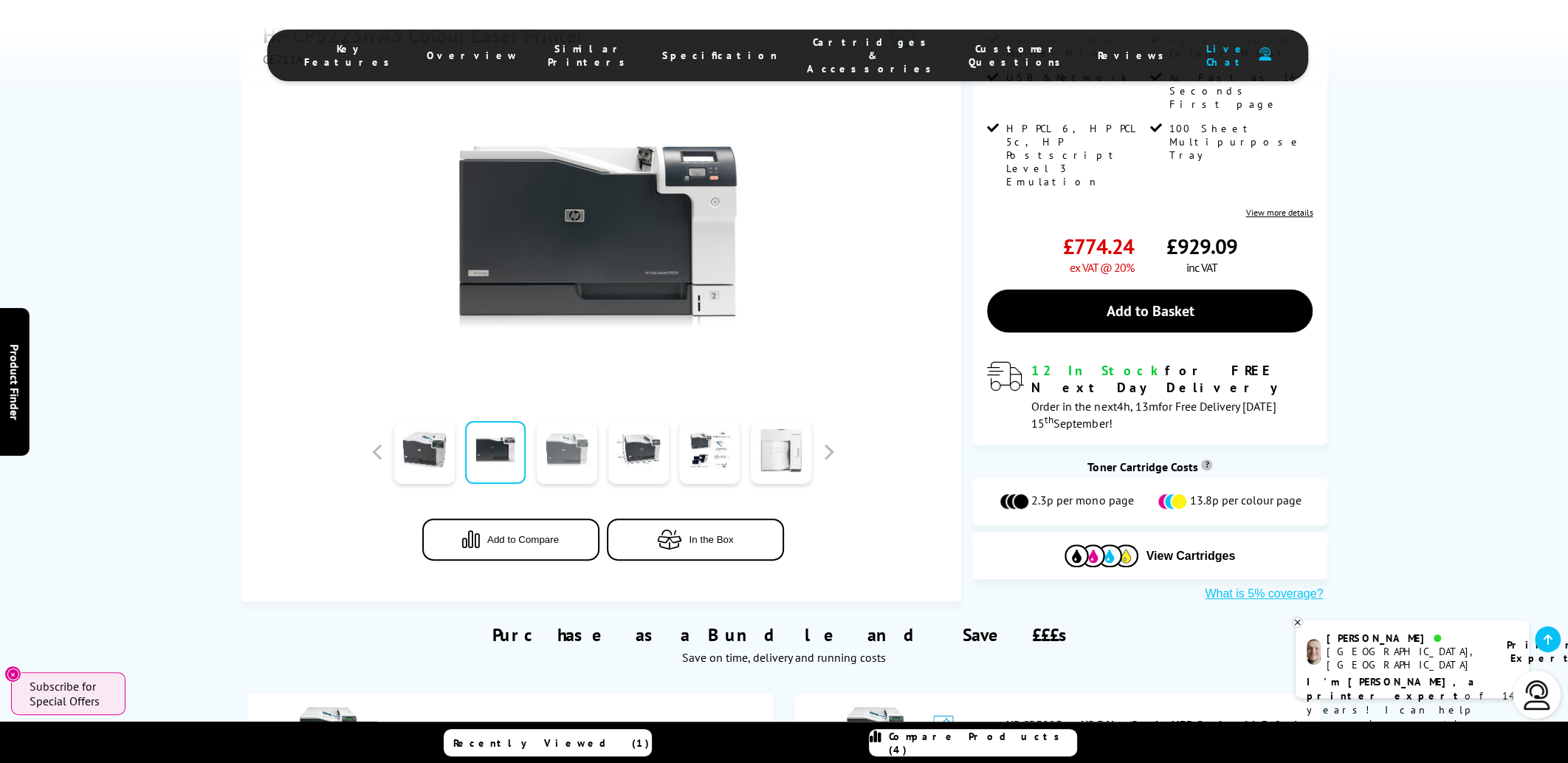
click at [572, 455] on link at bounding box center [567, 452] width 60 height 63
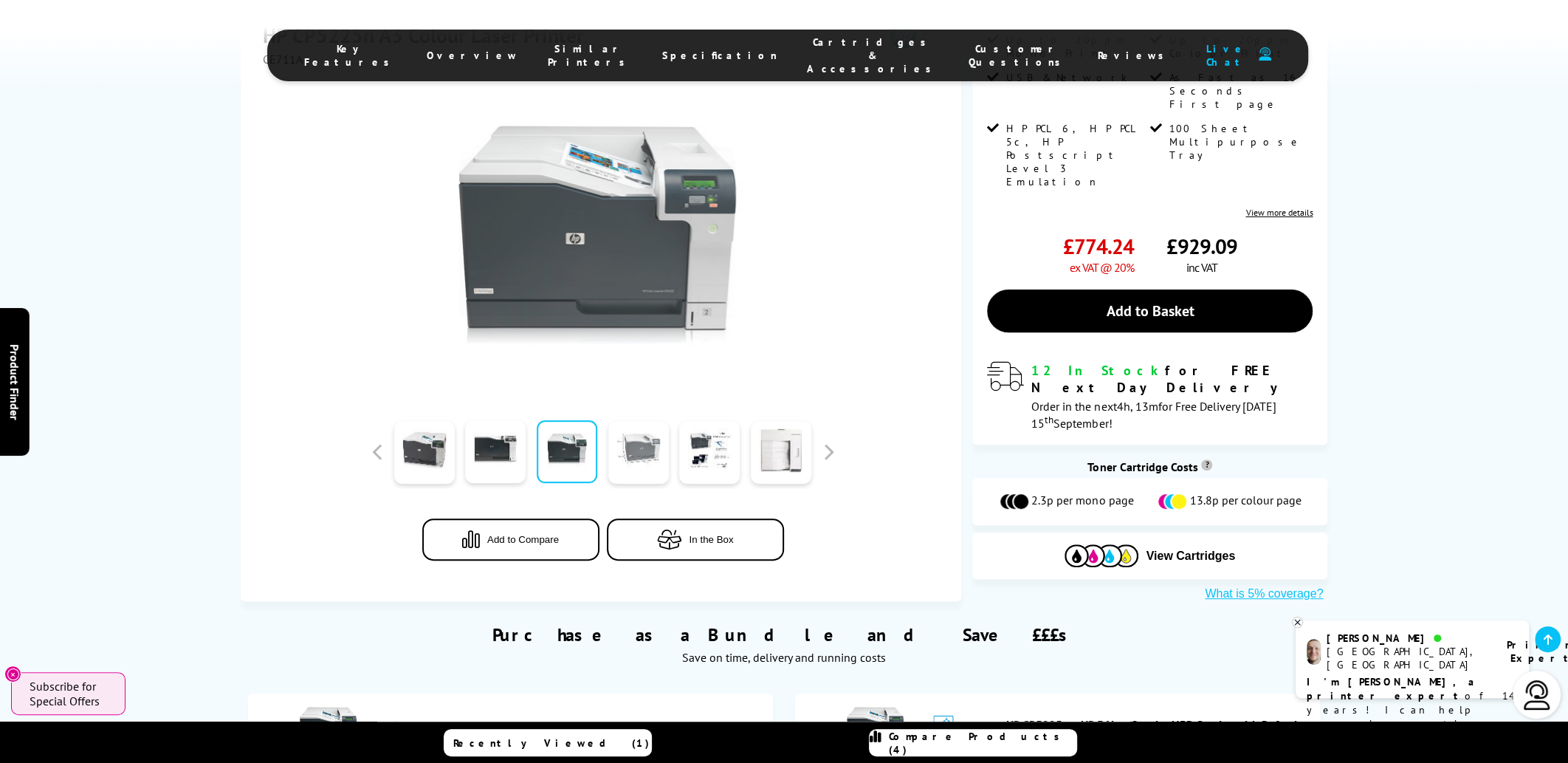
click at [618, 453] on link at bounding box center [638, 452] width 60 height 63
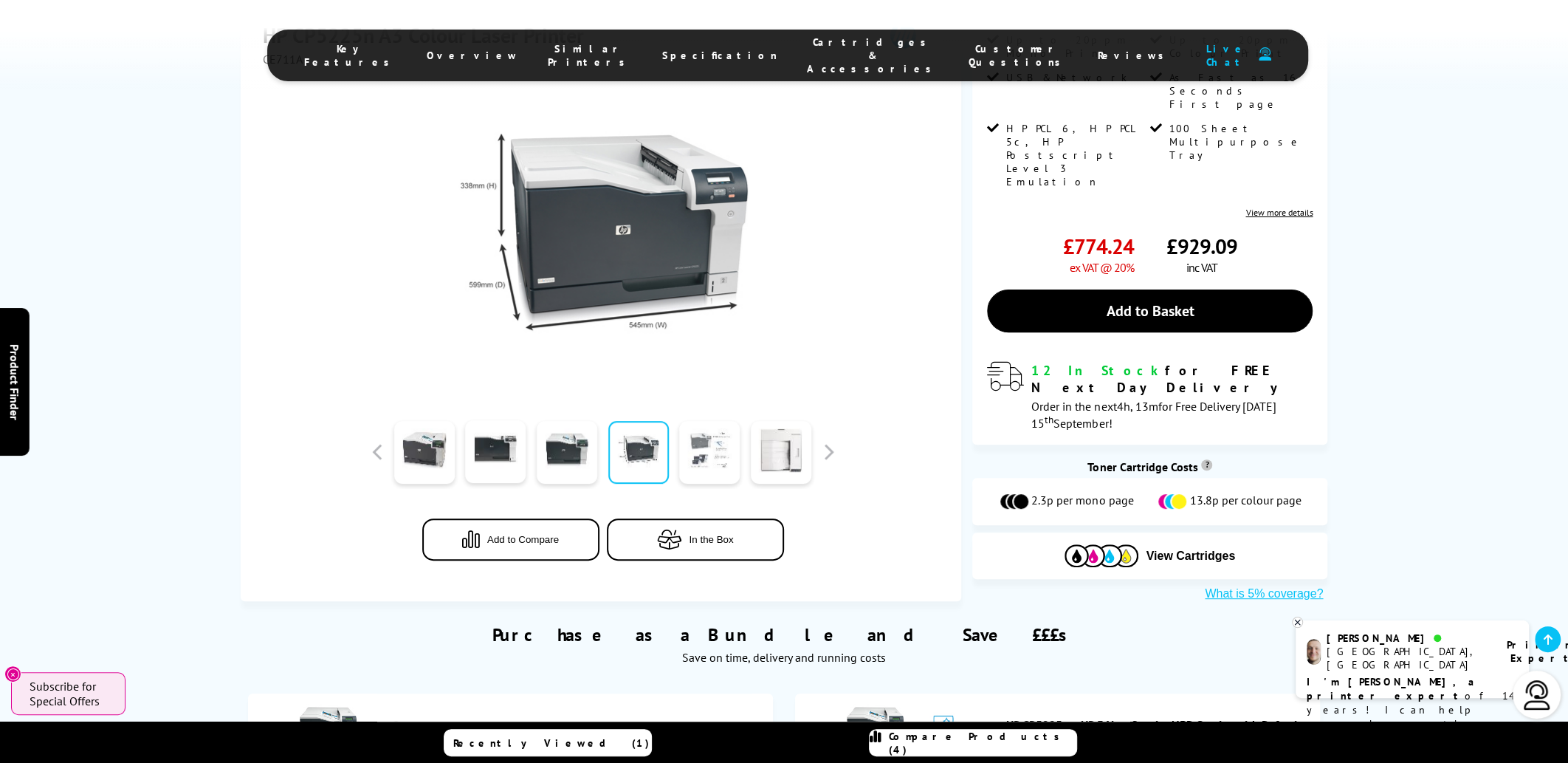
click at [690, 447] on link at bounding box center [709, 452] width 60 height 63
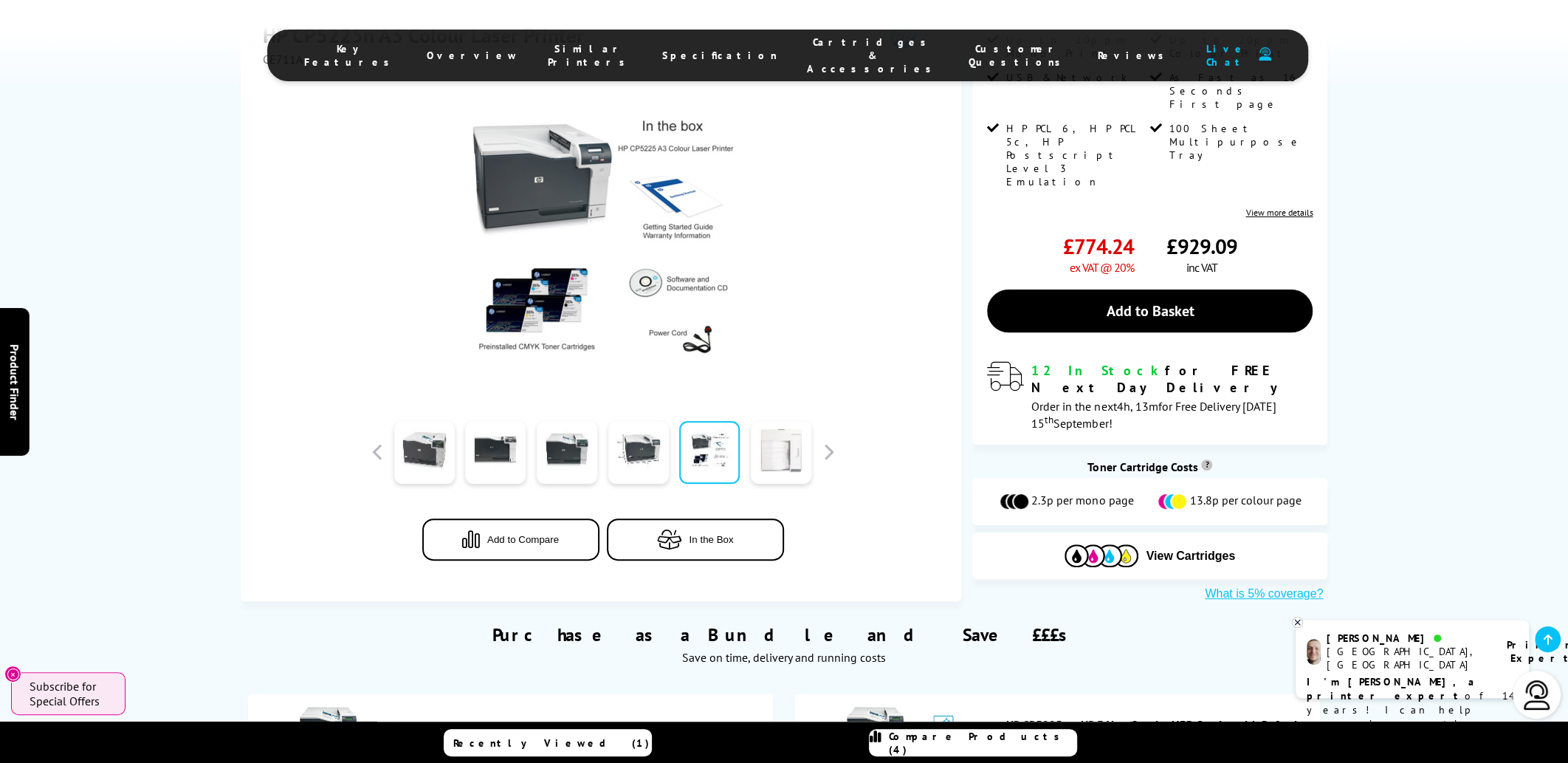
click at [789, 444] on link at bounding box center [781, 452] width 60 height 63
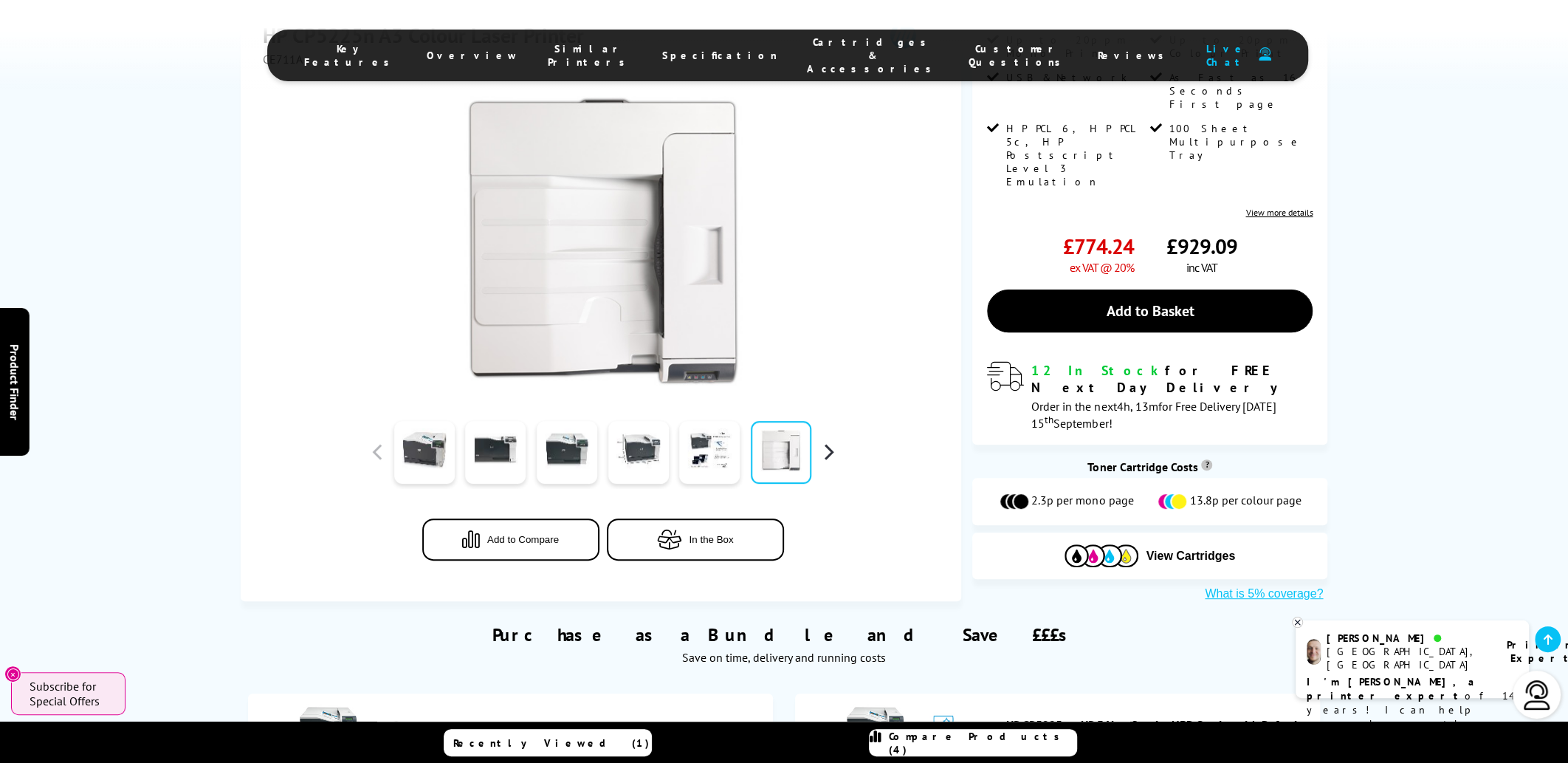
click at [828, 446] on button "button" at bounding box center [829, 452] width 22 height 22
click at [827, 446] on button "button" at bounding box center [829, 452] width 22 height 22
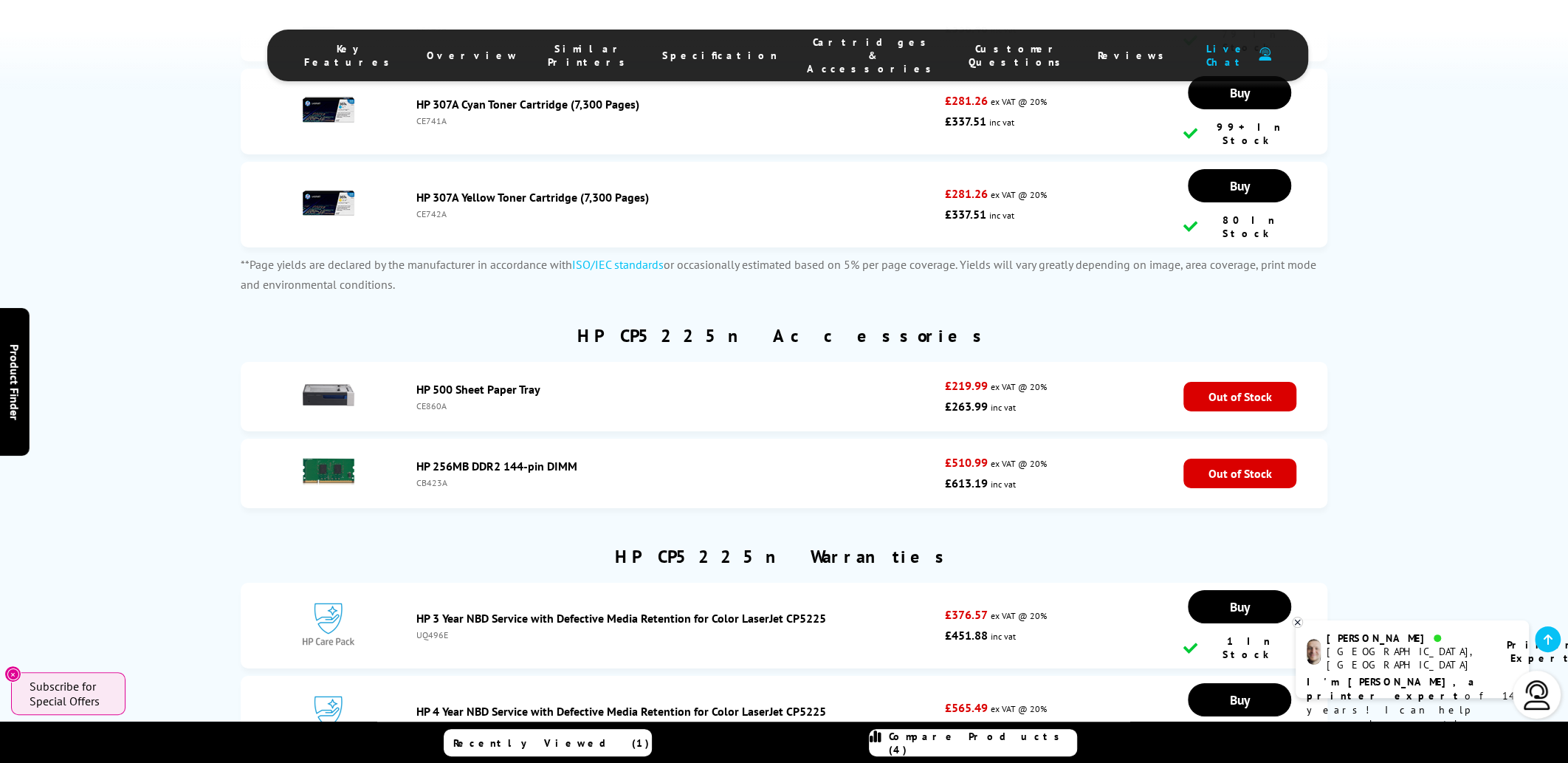
scroll to position [4579, 0]
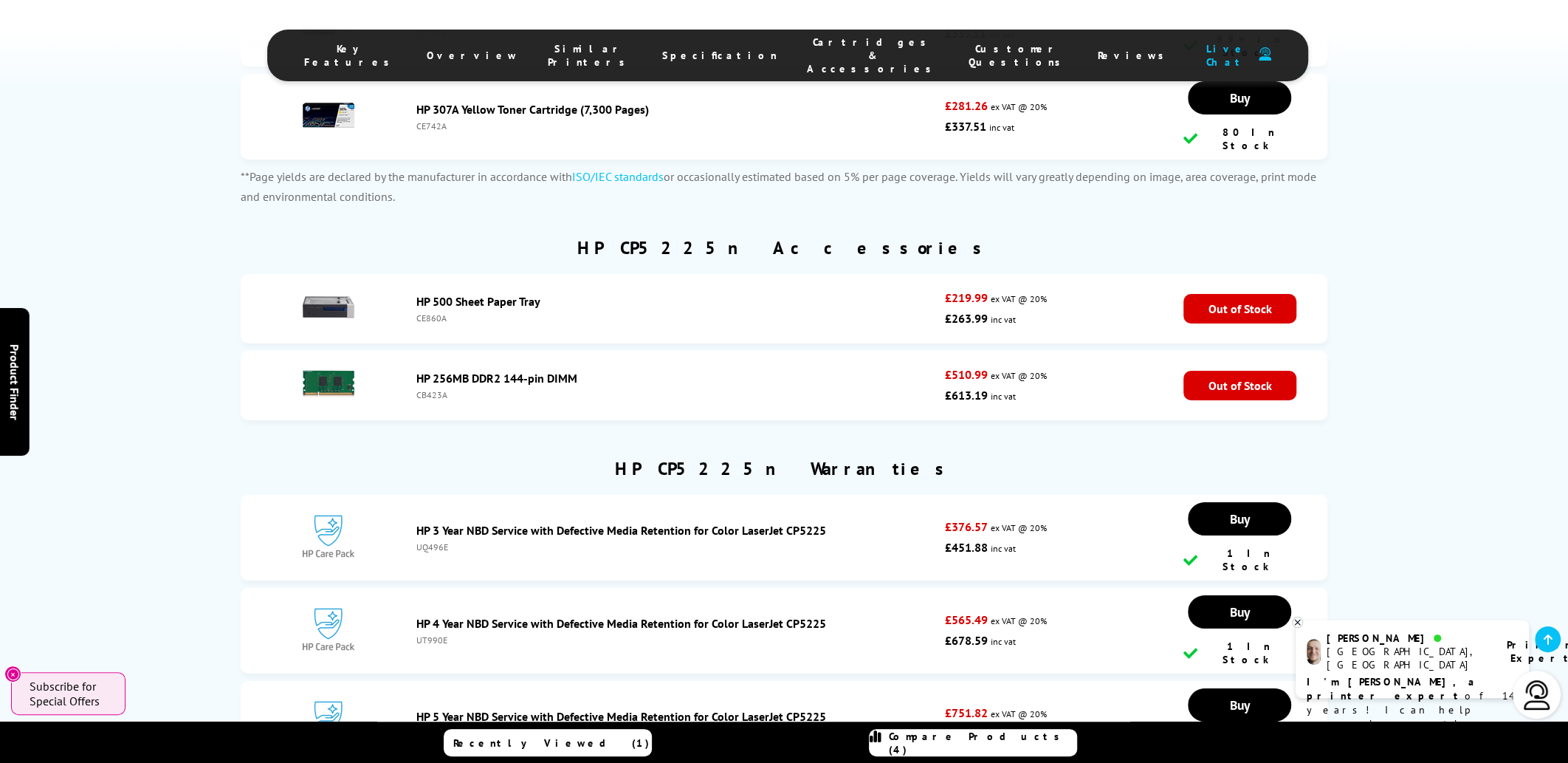
click at [333, 281] on img at bounding box center [328, 307] width 52 height 52
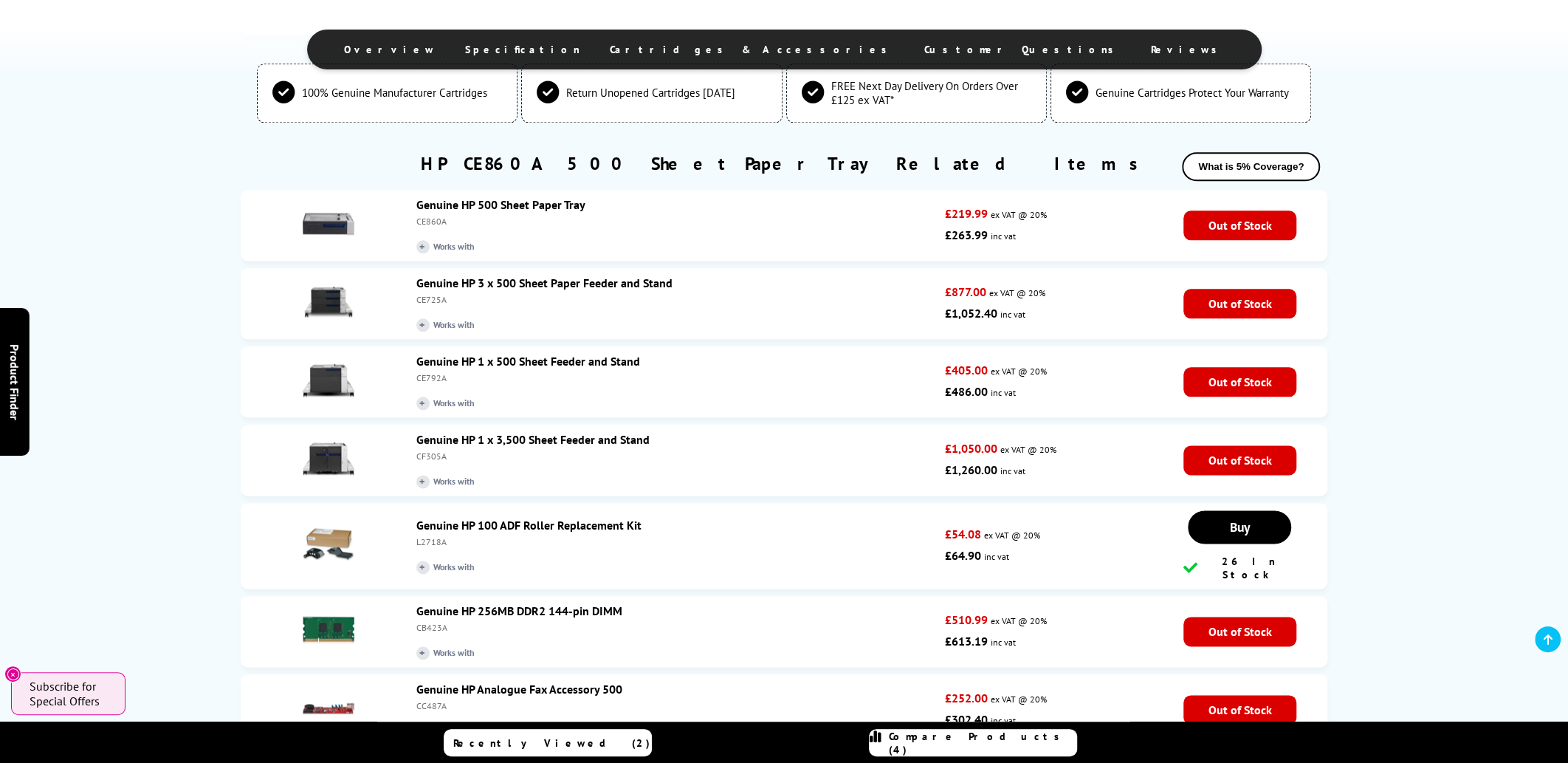
scroll to position [1551, 0]
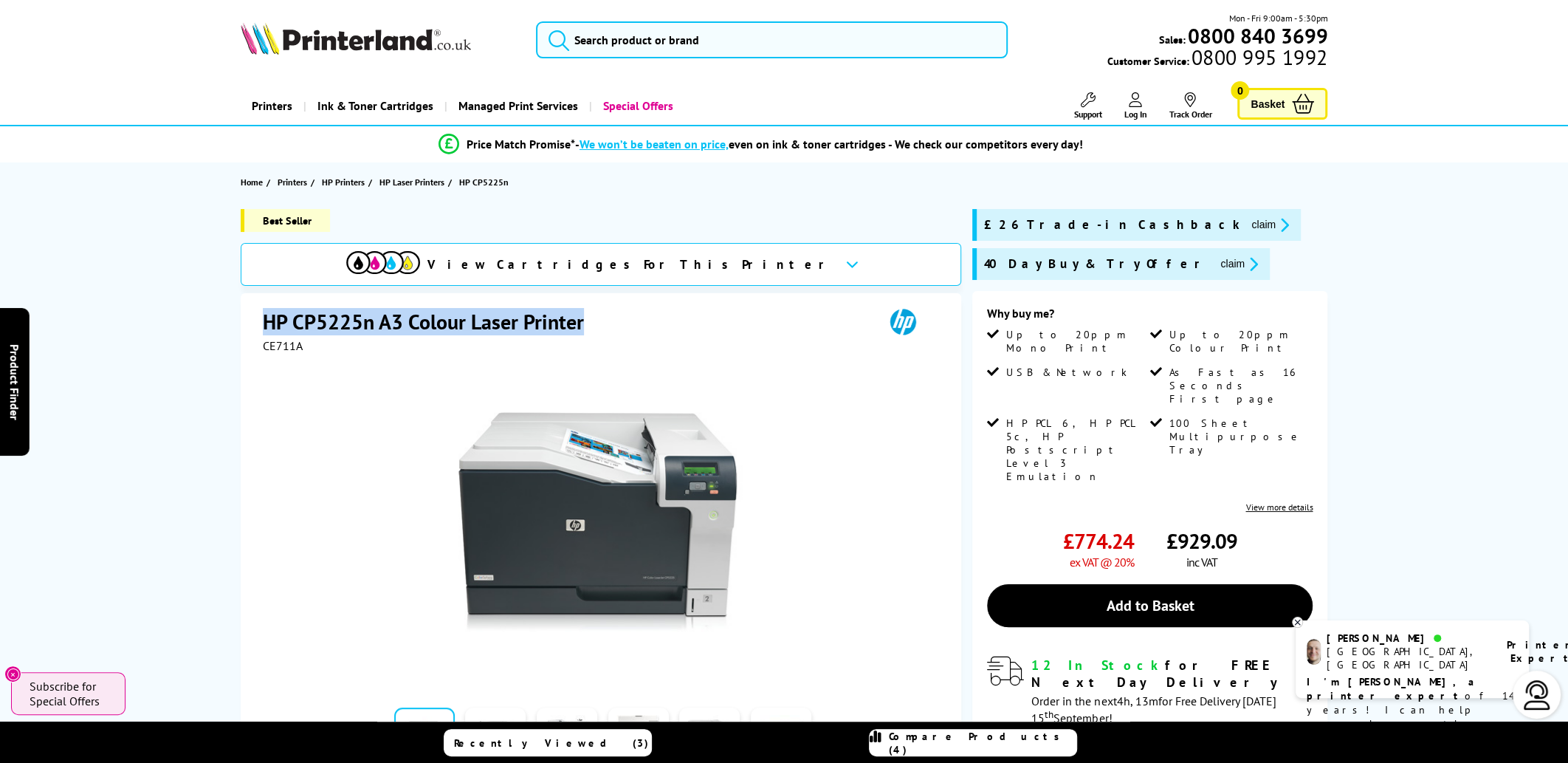
drag, startPoint x: 263, startPoint y: 319, endPoint x: 622, endPoint y: 320, distance: 359.0
click at [622, 320] on div "HP CP5225n A3 Colour Laser Printer" at bounding box center [603, 323] width 681 height 30
copy h1 "HP CP5225n A3 Colour Laser Printer"
